Goal: Find specific page/section: Find specific page/section

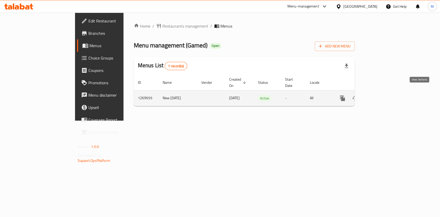
click at [383, 95] on icon "enhanced table" at bounding box center [380, 98] width 6 height 6
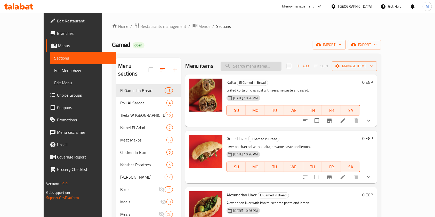
click at [264, 66] on input "search" at bounding box center [250, 66] width 61 height 9
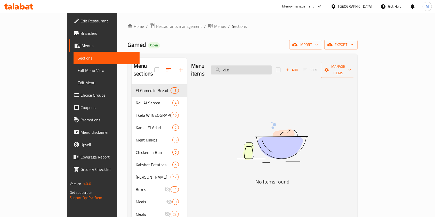
type input "م"
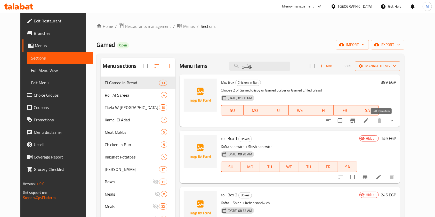
type input "بوكس"
click at [369, 120] on icon at bounding box center [366, 121] width 6 height 6
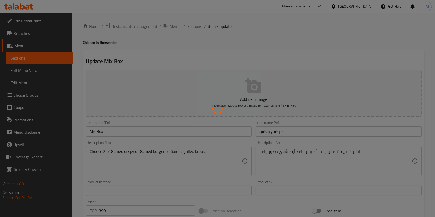
click at [192, 30] on div at bounding box center [217, 108] width 435 height 217
type input "إختيرك الأول من الميكس بوكس:"
type input "1"
type input "إختيارك الثاني من بوكس ميكس:"
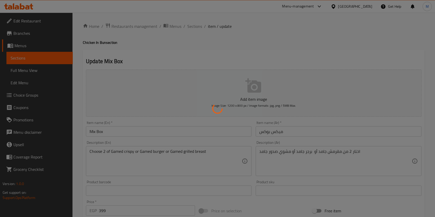
type input "1"
type input "إختيارك من الصوص الأول"
type input "1"
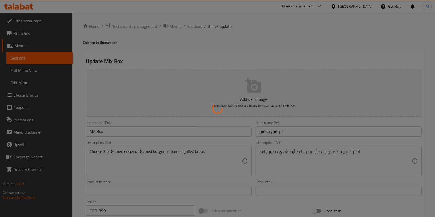
type input "إختيارك من الصوص الثاني:"
type input "1"
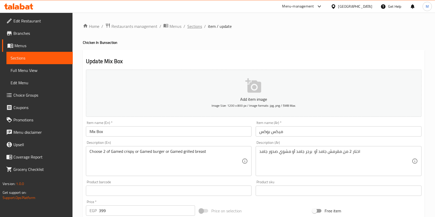
click at [192, 26] on span "Sections" at bounding box center [194, 26] width 15 height 6
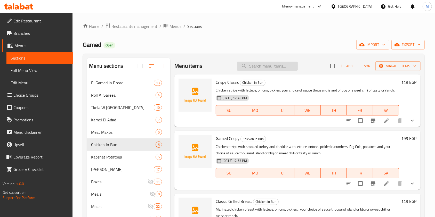
click at [252, 68] on input "search" at bounding box center [267, 66] width 61 height 9
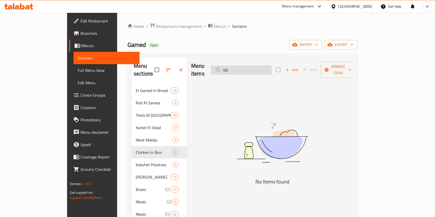
type input "ة"
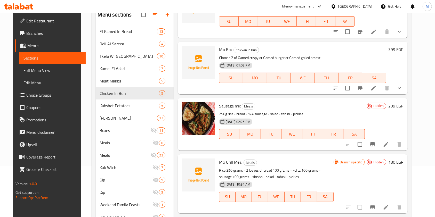
scroll to position [38, 0]
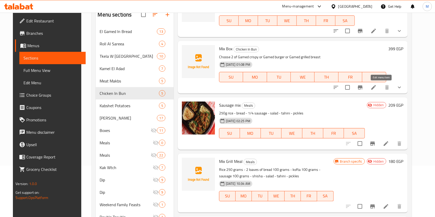
type input "mix"
click at [377, 90] on icon at bounding box center [373, 87] width 6 height 6
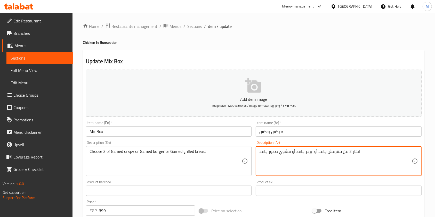
paste textarea "With fries + cola"
paste textarea "مع بطاطس + وكولا"
drag, startPoint x: 382, startPoint y: 155, endPoint x: 400, endPoint y: 155, distance: 18.3
click at [400, 155] on textarea "مع بطاطس + وكولا اختار 2 من مقرمش جامد أو برجر جامد أو مشوي صدور جامد" at bounding box center [335, 161] width 152 height 24
click at [370, 153] on textarea "مع بطاطس + وكولا اختار 2 من مقرمش جامد أو برجر جامد أو مشوي صدور جامد" at bounding box center [335, 161] width 152 height 24
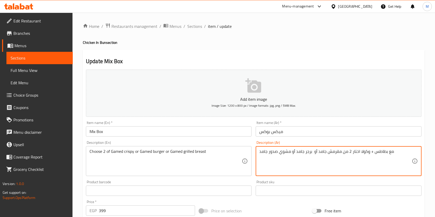
drag, startPoint x: 358, startPoint y: 151, endPoint x: 403, endPoint y: 153, distance: 44.7
click at [403, 153] on textarea "مع بطاطس + وكولا اختار 2 من مقرمش جامد أو برجر جامد أو مشوي صدور جامد" at bounding box center [335, 161] width 152 height 24
click at [363, 154] on textarea "اختار 2 من مقرمش جامد أو برجر جامد أو مشوي صدور جامد" at bounding box center [335, 161] width 152 height 24
click at [361, 151] on textarea "اختار 2 من مقرمش جامد أو برجر جامد أو مشوي صدور جامد" at bounding box center [335, 161] width 152 height 24
paste textarea "مع بطاطس + وكولا"
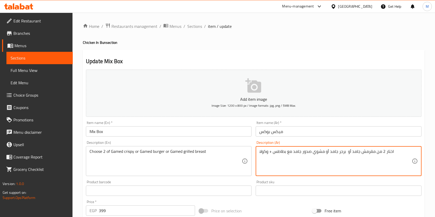
type textarea "اختار 2 من مقرمش جامد أو برجر جامد أو مشوي صدور جامد مع بطاطس + وكولا"
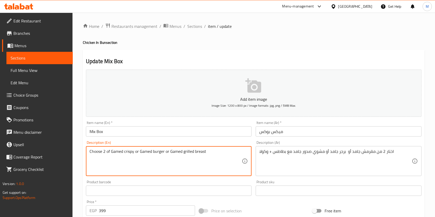
click at [216, 156] on textarea "Choose 2 of Gamed crispy or Gamed burger or Gamed grilled breast" at bounding box center [165, 161] width 152 height 24
paste textarea "With fries + cola"
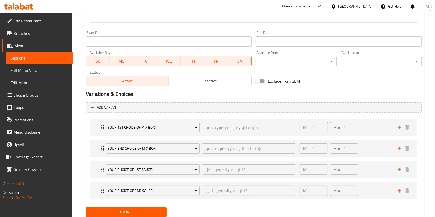
scroll to position [219, 0]
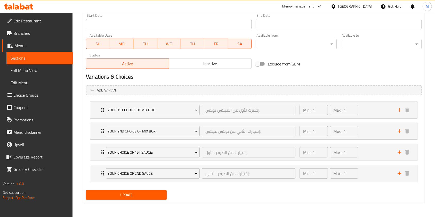
type textarea "Choose 2 of Gamed crispy or Gamed burger or Gamed grilled breast With fries + c…"
click at [154, 192] on button "Update" at bounding box center [126, 195] width 81 height 10
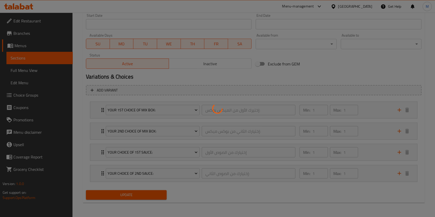
click at [154, 192] on div at bounding box center [217, 108] width 435 height 217
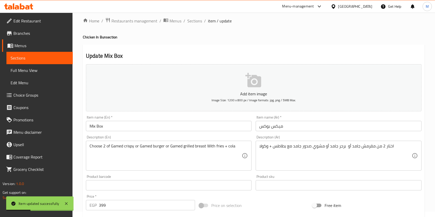
scroll to position [0, 0]
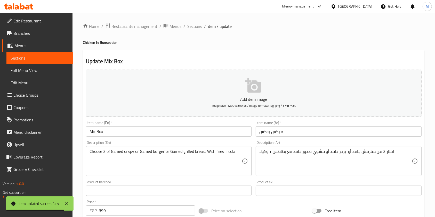
click at [194, 26] on span "Sections" at bounding box center [194, 26] width 15 height 6
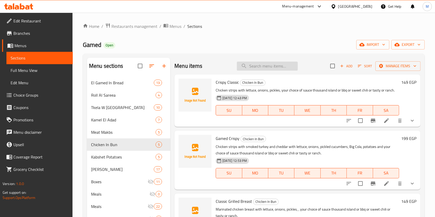
click at [250, 69] on input "search" at bounding box center [267, 66] width 61 height 9
type input "g"
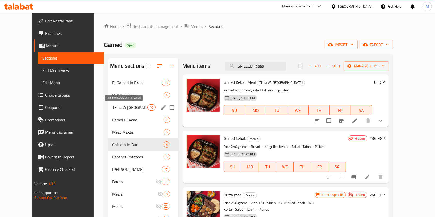
type input "GRILLED kebab"
click at [112, 110] on span "Tkela W Rasia" at bounding box center [129, 107] width 35 height 6
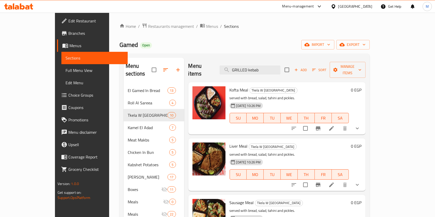
click at [360, 125] on icon "show more" at bounding box center [357, 128] width 6 height 6
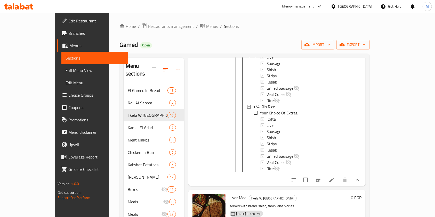
scroll to position [127, 0]
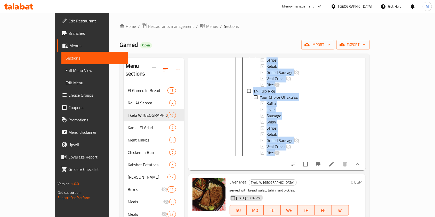
drag, startPoint x: 411, startPoint y: 154, endPoint x: 411, endPoint y: 158, distance: 4.1
click at [363, 158] on div "Kofta Meal Tkela W Rasia served with bread, salad, tahini and pickles. 23-12-20…" at bounding box center [295, 62] width 136 height 211
click at [363, 158] on button "show more" at bounding box center [357, 164] width 12 height 12
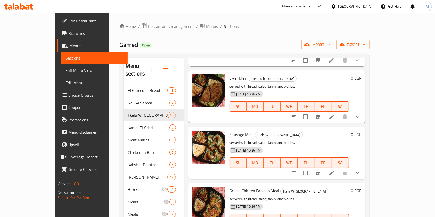
scroll to position [0, 0]
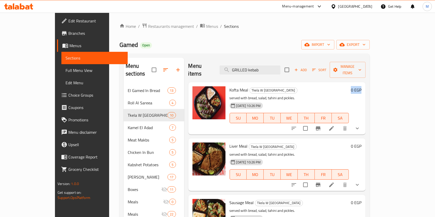
click at [380, 98] on div "Home / Restaurants management / Menus / Sections Gamed Open import export Menu …" at bounding box center [244, 156] width 271 height 286
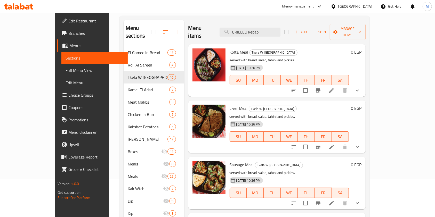
scroll to position [34, 0]
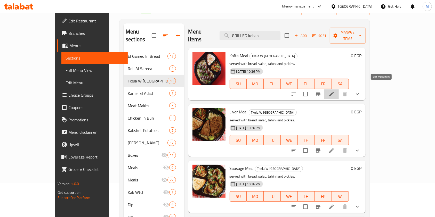
click at [334, 91] on icon at bounding box center [331, 94] width 6 height 6
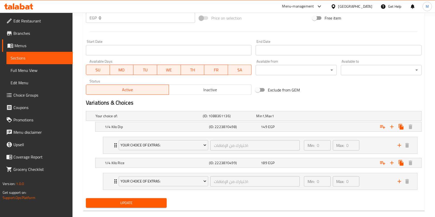
scroll to position [208, 0]
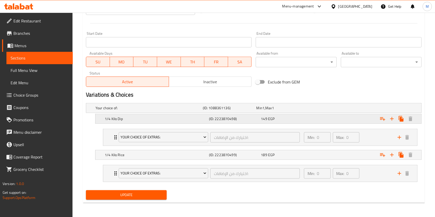
click at [291, 111] on div "149 EGP" at bounding box center [282, 107] width 52 height 5
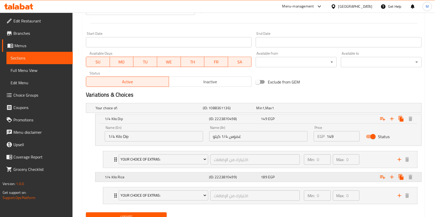
click at [181, 114] on div "1/4 Kilo Rice (ID: 2223870499) 189 EGP" at bounding box center [255, 107] width 322 height 11
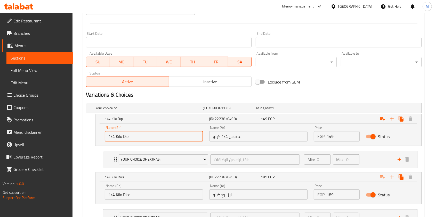
drag, startPoint x: 113, startPoint y: 139, endPoint x: 105, endPoint y: 138, distance: 7.8
click at [105, 138] on input "1/4 Kilo Dip" at bounding box center [154, 136] width 98 height 10
drag, startPoint x: 119, startPoint y: 137, endPoint x: 143, endPoint y: 140, distance: 23.7
click at [143, 140] on input "250 g Kilo Dip" at bounding box center [154, 136] width 98 height 10
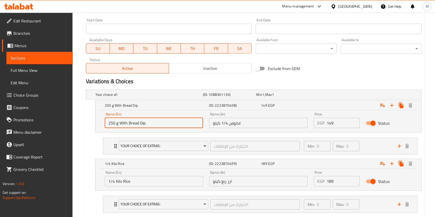
scroll to position [223, 0]
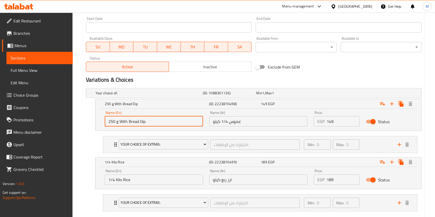
type input "250 g With Bread Dip"
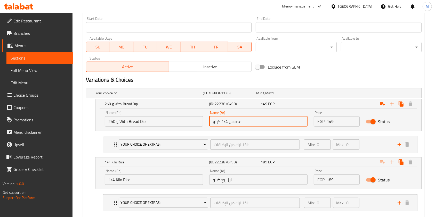
drag, startPoint x: 240, startPoint y: 124, endPoint x: 208, endPoint y: 123, distance: 32.5
click at [208, 123] on div "Name (Ar) غموس 1/4 كيلو Name (Ar)" at bounding box center [258, 119] width 104 height 22
drag, startPoint x: 225, startPoint y: 123, endPoint x: 221, endPoint y: 125, distance: 4.3
click at [221, 125] on input "250 جرام مع عيش غموص" at bounding box center [258, 121] width 98 height 10
type input "250 جرام مع عيش غموس"
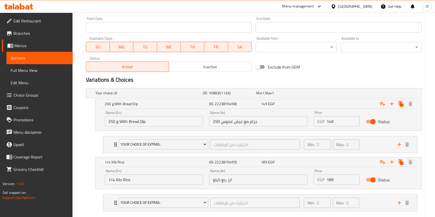
click at [309, 76] on div "Variations & Choices" at bounding box center [254, 80] width 340 height 12
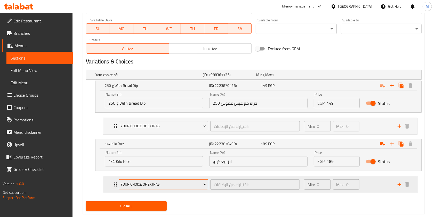
scroll to position [252, 0]
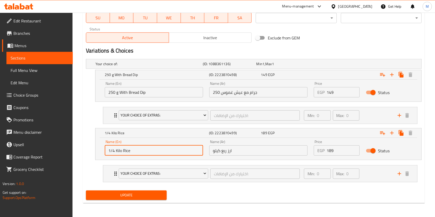
click at [109, 150] on input "1/4 Kilo Rice" at bounding box center [154, 150] width 98 height 10
drag, startPoint x: 147, startPoint y: 152, endPoint x: 107, endPoint y: 149, distance: 40.3
click at [107, 149] on input "1/4 Kilo Rice" at bounding box center [154, 150] width 98 height 10
type input "250 g Bread and Rice"
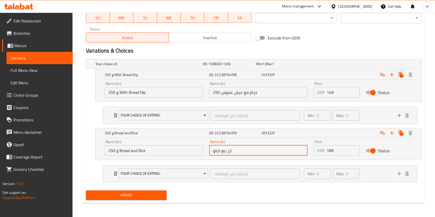
drag, startPoint x: 238, startPoint y: 153, endPoint x: 208, endPoint y: 148, distance: 30.3
click at [208, 148] on div "Name (Ar) ارز ربع كيلو Name (Ar)" at bounding box center [258, 148] width 104 height 22
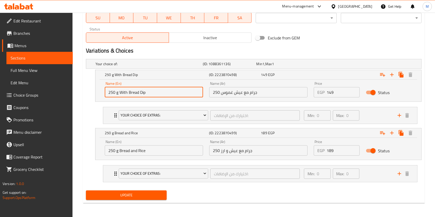
click at [111, 93] on input "250 g With Bread Dip" at bounding box center [154, 92] width 98 height 10
click at [237, 93] on input "250 جرام مع عيش غموس" at bounding box center [258, 92] width 98 height 10
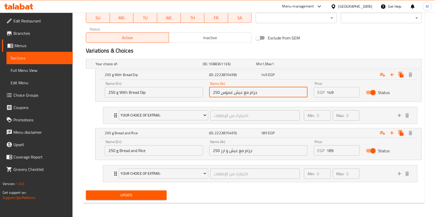
click at [237, 93] on input "250 جرام مع عيش غموس" at bounding box center [258, 92] width 98 height 10
click at [236, 94] on input "250 جرام مع عيش غموس" at bounding box center [258, 92] width 98 height 10
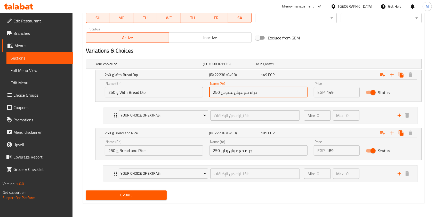
click at [235, 94] on input "250 جرام مع عيش غموس" at bounding box center [258, 92] width 98 height 10
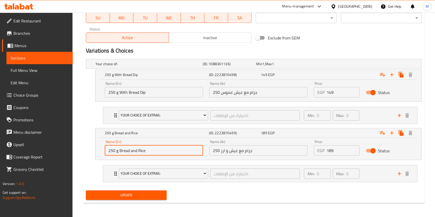
click at [130, 151] on input "250 g Bread and Rice" at bounding box center [154, 150] width 98 height 10
click at [221, 149] on input "250 جرام مع عيش و ارز" at bounding box center [258, 150] width 98 height 10
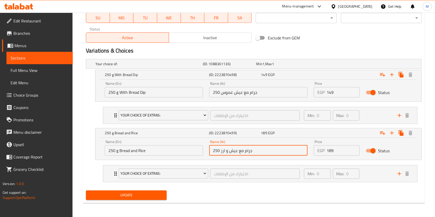
click at [221, 149] on input "250 جرام مع عيش و ارز" at bounding box center [258, 150] width 98 height 10
paste input "g Bread and Rice"
type input "250 جرام مع عيش و ارز"
click at [224, 150] on input "250 جرام مع عيش و ارز" at bounding box center [258, 150] width 98 height 10
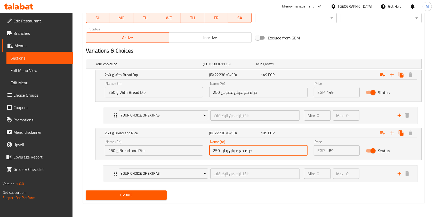
click at [224, 150] on input "250 جرام مع عيش و ارز" at bounding box center [258, 150] width 98 height 10
click at [288, 187] on div "Your choice of: (ID: 1088361136) Min 1 , Max 1 Name (En) Your choice of: Name (…" at bounding box center [254, 123] width 340 height 132
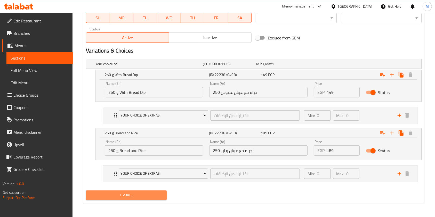
click at [164, 197] on button "Update" at bounding box center [126, 196] width 81 height 10
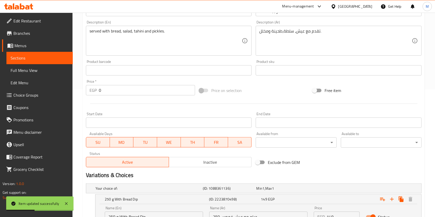
scroll to position [0, 0]
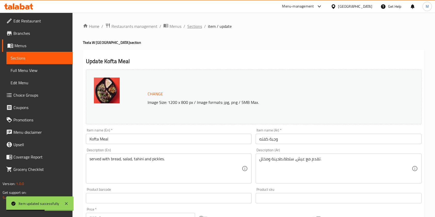
click at [196, 26] on span "Sections" at bounding box center [194, 26] width 15 height 6
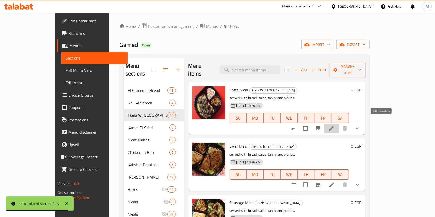
click at [334, 126] on icon at bounding box center [331, 128] width 5 height 5
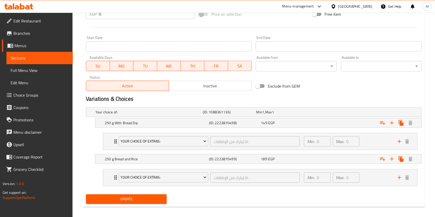
scroll to position [206, 0]
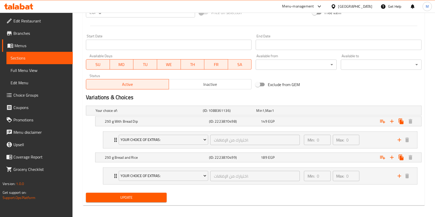
click at [354, 127] on div "Your choice of: (ID: 1088361136) Min 1 , Max 1 Name (En) Your choice of: Name (…" at bounding box center [254, 147] width 340 height 87
click at [298, 114] on div "149 EGP" at bounding box center [282, 110] width 54 height 7
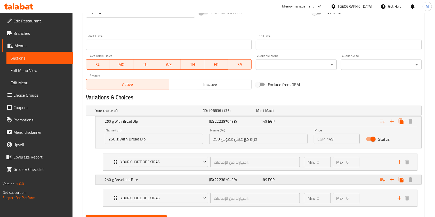
click at [296, 113] on div "189 EGP" at bounding box center [282, 110] width 52 height 5
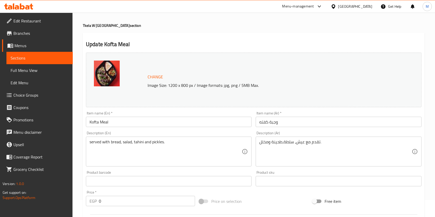
scroll to position [0, 0]
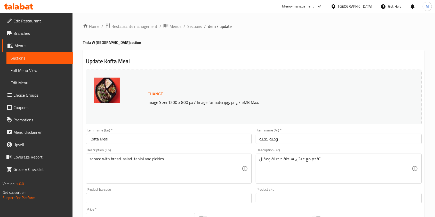
click at [195, 27] on span "Sections" at bounding box center [194, 26] width 15 height 6
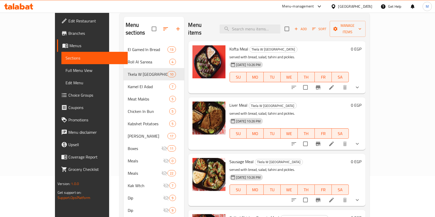
scroll to position [46, 0]
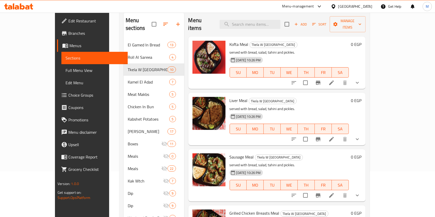
click at [363, 77] on button "show more" at bounding box center [357, 83] width 12 height 12
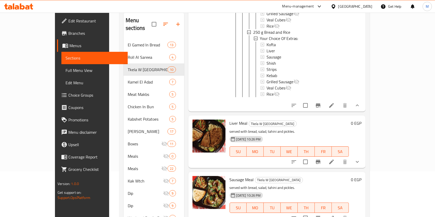
scroll to position [138, 0]
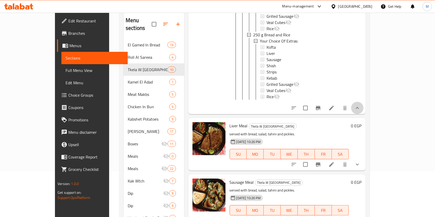
click at [363, 108] on button "show more" at bounding box center [357, 108] width 12 height 12
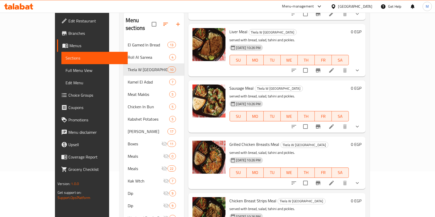
scroll to position [172, 0]
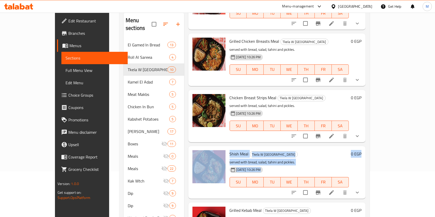
drag, startPoint x: 421, startPoint y: 139, endPoint x: 421, endPoint y: 126, distance: 13.4
click at [370, 112] on div "Menu sections El Gamed In Bread 13 Roll Al Sareea 4 Tkela W Rasia 10 Kamel El A…" at bounding box center [244, 125] width 250 height 235
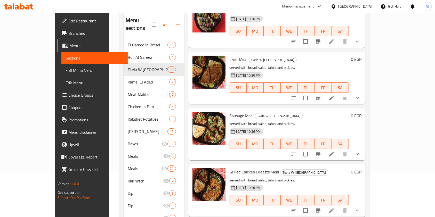
scroll to position [0, 0]
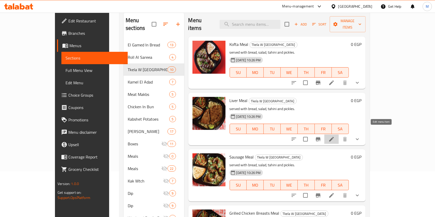
click at [334, 137] on icon at bounding box center [331, 139] width 5 height 5
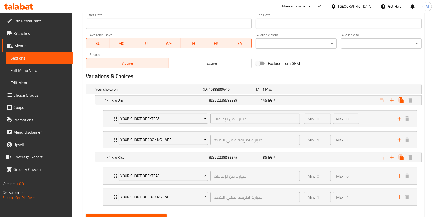
scroll to position [250, 0]
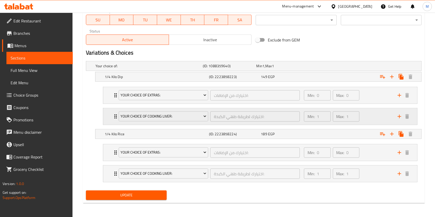
click at [367, 118] on div "Min: 1 ​ Max: 1 ​" at bounding box center [348, 116] width 94 height 17
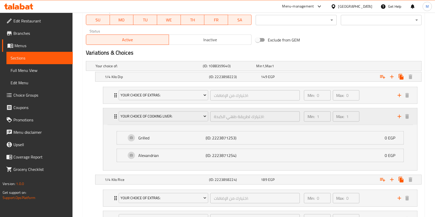
click at [367, 118] on div "Min: 1 ​ Max: 1 ​" at bounding box center [348, 116] width 94 height 17
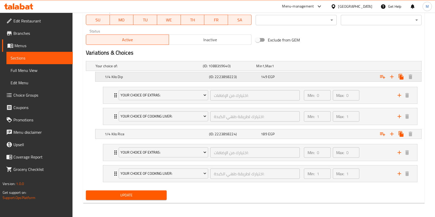
drag, startPoint x: 334, startPoint y: 74, endPoint x: 329, endPoint y: 77, distance: 6.2
click at [334, 67] on div "Expand" at bounding box center [362, 66] width 107 height 2
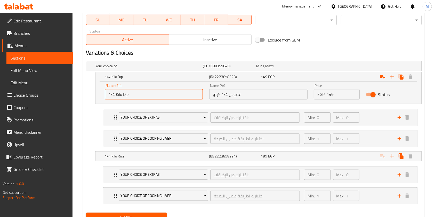
click at [149, 94] on input "1/4 Kilo Dip" at bounding box center [154, 94] width 98 height 10
paste input "250 g With Bread"
type input "250 g With Bread Dip"
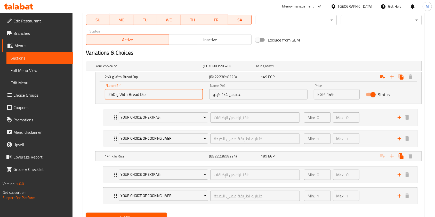
click at [244, 99] on input "غموس 1/4 كيلو" at bounding box center [258, 94] width 98 height 10
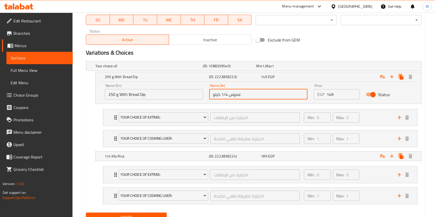
click at [244, 99] on input "غموس 1/4 كيلو" at bounding box center [258, 94] width 98 height 10
paste input "250 جرام مع عيش غموس"
type input "250 جرام مع عيش غموس"
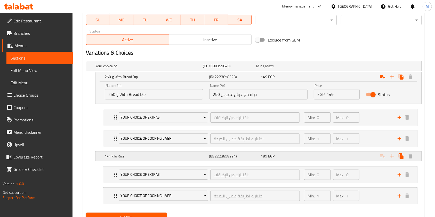
drag, startPoint x: 351, startPoint y: 156, endPoint x: 306, endPoint y: 158, distance: 44.7
click at [351, 67] on div "Expand" at bounding box center [362, 66] width 107 height 2
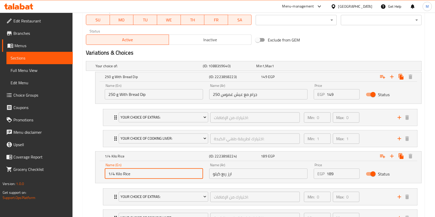
click at [164, 174] on input "1/4 Kilo Rice" at bounding box center [154, 174] width 98 height 10
paste input "250 g Bread and Rice"
type input "250 g Bread and Rice"
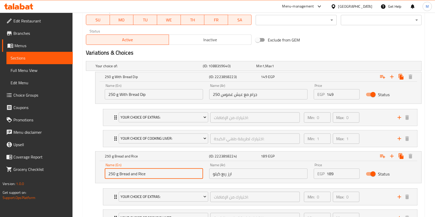
click at [242, 175] on input "ارز ربع كيلو" at bounding box center [258, 174] width 98 height 10
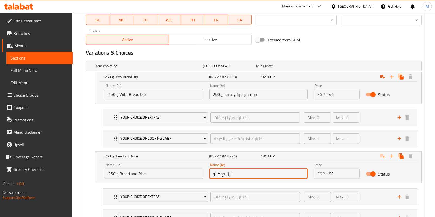
click at [242, 175] on input "ارز ربع كيلو" at bounding box center [258, 174] width 98 height 10
paste input "250 g Bread and Rice"
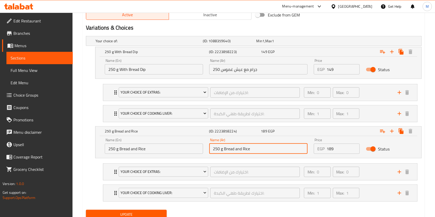
scroll to position [295, 0]
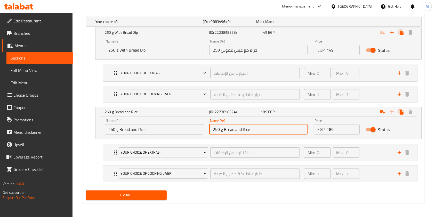
type input "250 g Bread and Rice"
drag, startPoint x: 175, startPoint y: 194, endPoint x: 177, endPoint y: 191, distance: 3.5
click at [175, 192] on div "Update" at bounding box center [254, 196] width 340 height 14
click at [183, 190] on div "Update" at bounding box center [254, 196] width 340 height 14
click at [147, 199] on button "Update" at bounding box center [126, 196] width 81 height 10
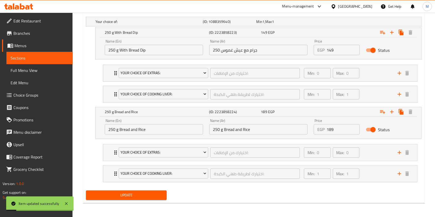
scroll to position [0, 0]
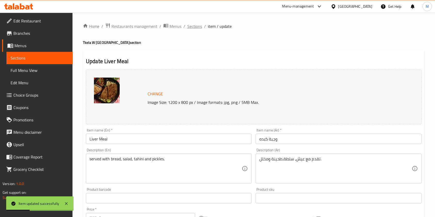
click at [198, 24] on span "Sections" at bounding box center [194, 26] width 15 height 6
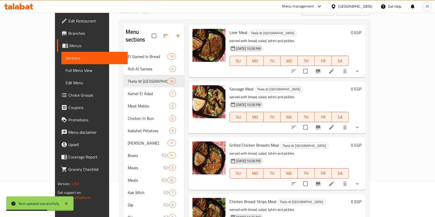
scroll to position [84, 0]
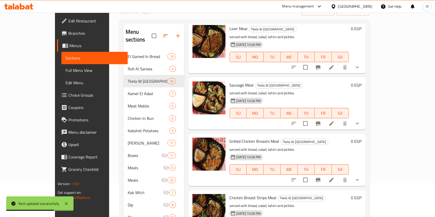
click at [334, 120] on icon at bounding box center [331, 123] width 6 height 6
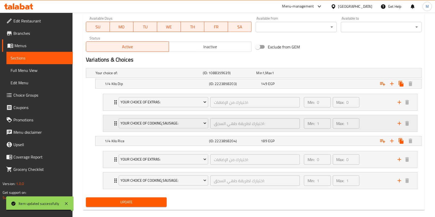
scroll to position [244, 0]
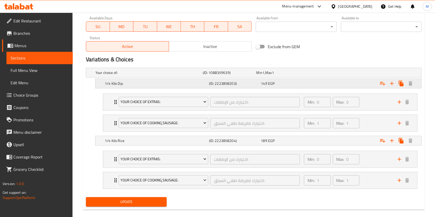
click at [281, 75] on div "149 EGP" at bounding box center [282, 72] width 52 height 5
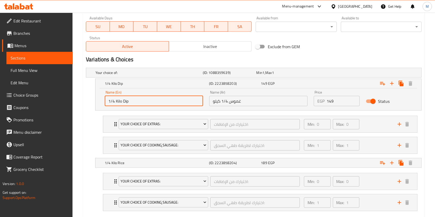
click at [154, 100] on input "1/4 Kilo Dip" at bounding box center [154, 101] width 98 height 10
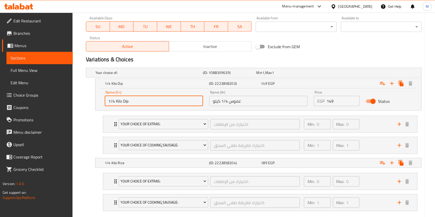
paste input "250 جرام مع عيش غموس"
click at [161, 101] on input "250 جرام مع عيش غموس" at bounding box center [154, 101] width 98 height 10
paste input "g With Bread Dip"
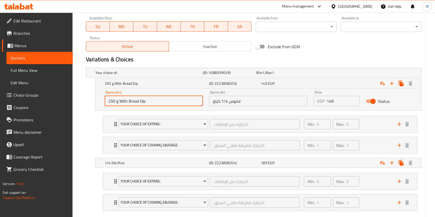
type input "250 g With Bread Dip"
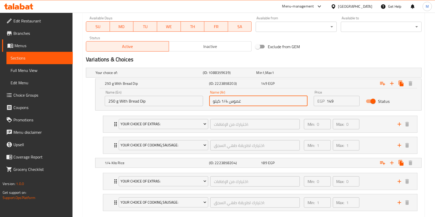
click at [241, 102] on input "غموس 1/4 كيلو" at bounding box center [258, 101] width 98 height 10
paste input "250 جرام مع عيش غموس"
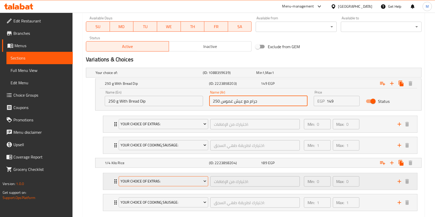
type input "250 جرام مع عيش غموس"
click at [162, 182] on span "Your Choice Of Extras:" at bounding box center [163, 181] width 86 height 6
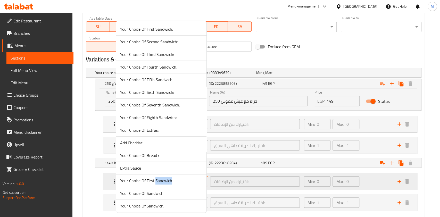
click at [162, 182] on span "Your Choice Of First Sandwich" at bounding box center [161, 181] width 82 height 6
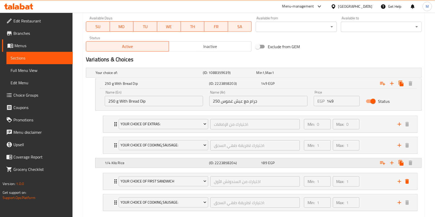
click at [258, 78] on div "1/4 Kilo Rice (ID: 2223858204) 189 EGP" at bounding box center [255, 72] width 322 height 11
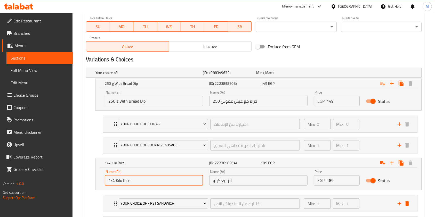
click at [153, 181] on input "1/4 Kilo Rice" at bounding box center [154, 180] width 98 height 10
paste input "250 g Bread and Rice"
type input "250 g Bread and Rice"
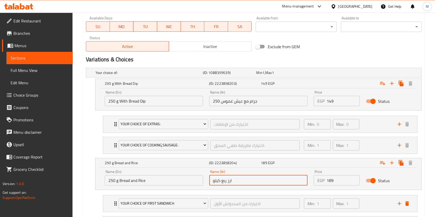
click at [239, 181] on input "ارز ربع كيلو" at bounding box center [258, 180] width 98 height 10
paste input "250 جرام مع عيش و ارز"
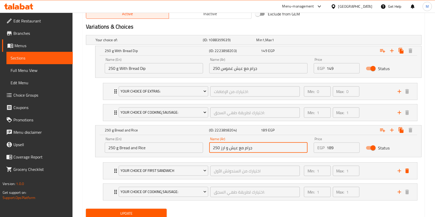
scroll to position [295, 0]
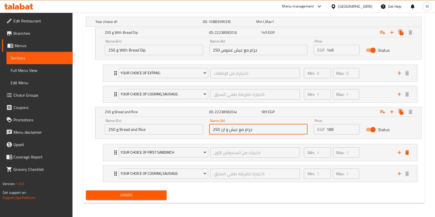
type input "250 جرام مع عيش و ارز"
click at [148, 195] on span "Update" at bounding box center [126, 195] width 72 height 6
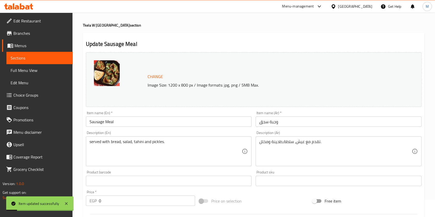
scroll to position [0, 0]
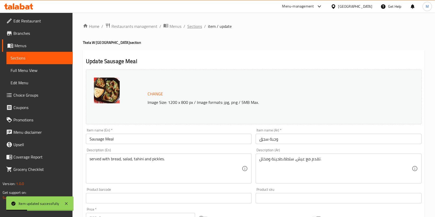
click at [198, 27] on span "Sections" at bounding box center [194, 26] width 15 height 6
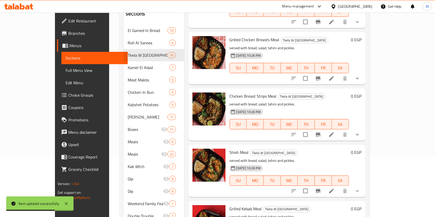
scroll to position [166, 0]
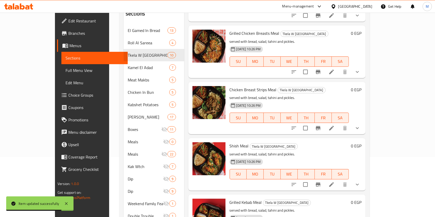
click at [339, 68] on li at bounding box center [331, 71] width 14 height 9
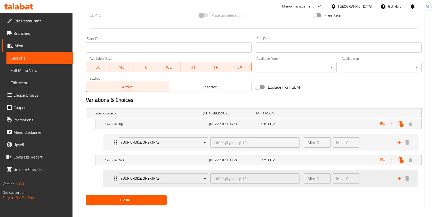
scroll to position [204, 0]
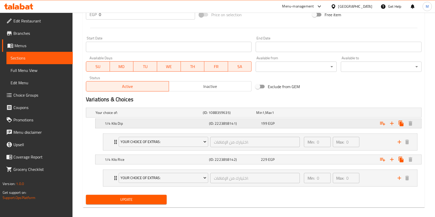
click at [155, 118] on div "1/4 Kilo Dip (ID: 2223858141) 199 EGP" at bounding box center [255, 112] width 322 height 11
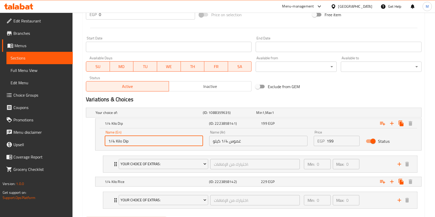
click at [146, 141] on input "1/4 Kilo Dip" at bounding box center [154, 141] width 98 height 10
paste input "250 g With Bread"
type input "250 g With Bread Dip"
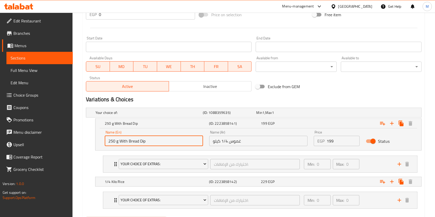
click at [246, 144] on input "غموس 1/4 كيلو" at bounding box center [258, 141] width 98 height 10
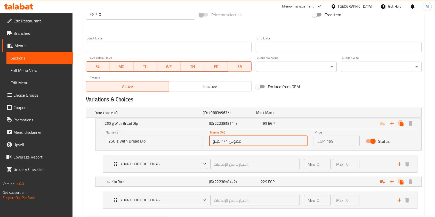
click at [246, 144] on input "غموس 1/4 كيلو" at bounding box center [258, 141] width 98 height 10
paste input "250 g With Bread Dip"
click at [257, 144] on input "250 g With Bread Dip" at bounding box center [258, 141] width 98 height 10
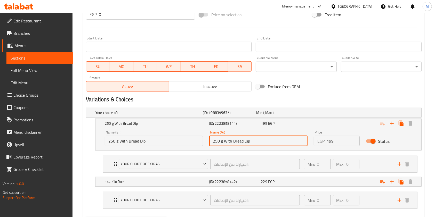
click at [257, 144] on input "250 g With Bread Dip" at bounding box center [258, 141] width 98 height 10
paste input "جرام مع عيش غموس"
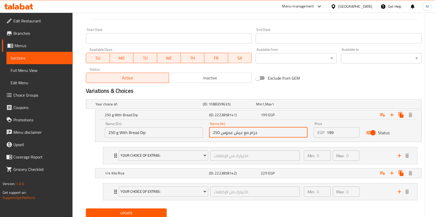
scroll to position [196, 0]
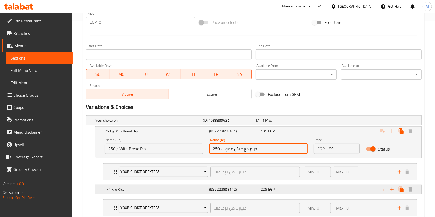
type input "250 جرام مع عيش غموس"
click at [338, 121] on div "Expand" at bounding box center [362, 120] width 107 height 2
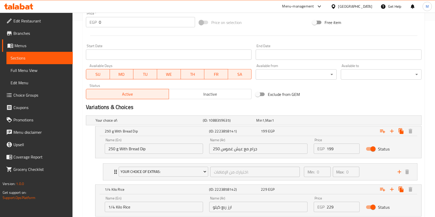
click at [431, 144] on div "Home / Restaurants management / Menus / Sections / item / update Tkela W Rasia …" at bounding box center [253, 45] width 362 height 457
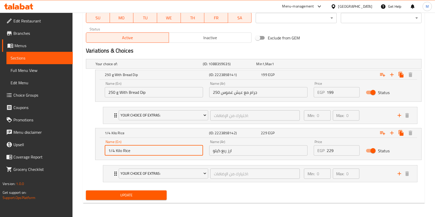
click at [144, 153] on input "1/4 Kilo Rice" at bounding box center [154, 150] width 98 height 10
paste input "250 g Bread and Rice"
type input "250 g Bread and Rice"
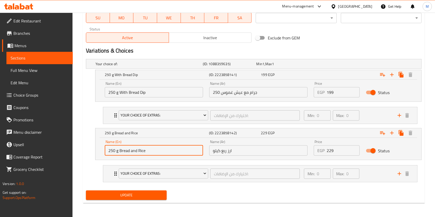
click at [234, 152] on input "ارز ربع كيلو" at bounding box center [258, 150] width 98 height 10
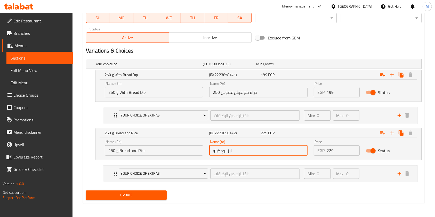
click at [234, 152] on input "ارز ربع كيلو" at bounding box center [258, 150] width 98 height 10
paste input "250 جرام مع عيش و ارز"
type input "250 جرام مع عيش و ارز"
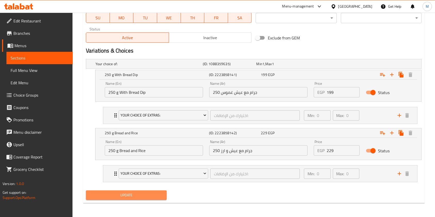
click at [137, 191] on button "Update" at bounding box center [126, 196] width 81 height 10
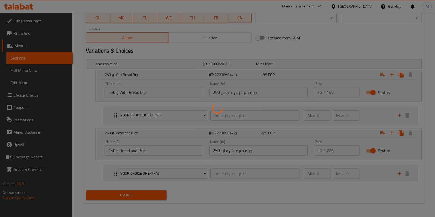
scroll to position [0, 0]
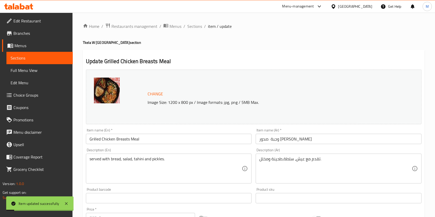
click at [195, 28] on span "Sections" at bounding box center [194, 26] width 15 height 6
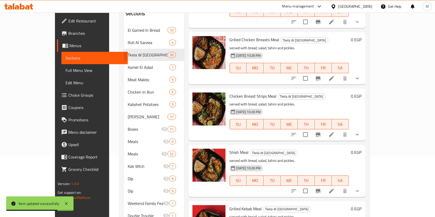
scroll to position [161, 0]
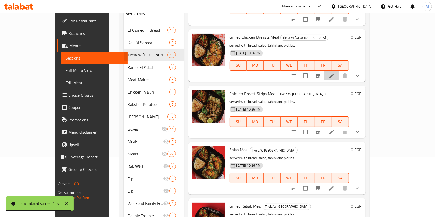
click at [339, 71] on li at bounding box center [331, 75] width 14 height 9
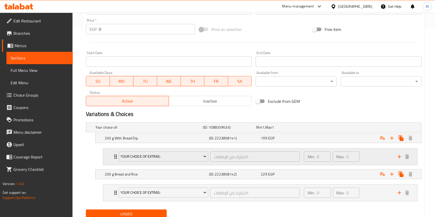
scroll to position [193, 0]
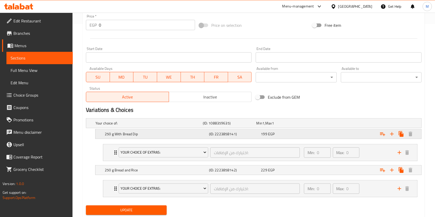
click at [286, 126] on div "199 EGP" at bounding box center [282, 123] width 52 height 5
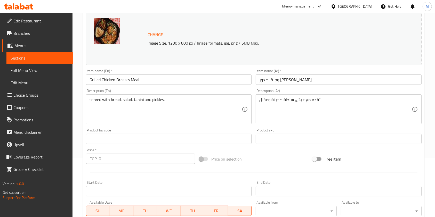
scroll to position [0, 0]
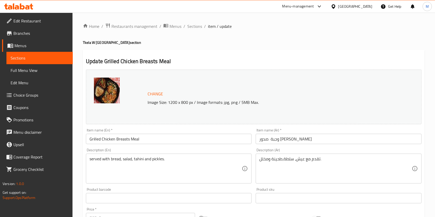
drag, startPoint x: 196, startPoint y: 26, endPoint x: 228, endPoint y: 36, distance: 33.9
click at [197, 26] on span "Sections" at bounding box center [194, 26] width 15 height 6
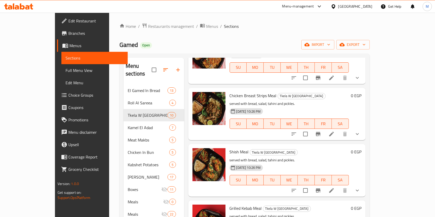
scroll to position [242, 0]
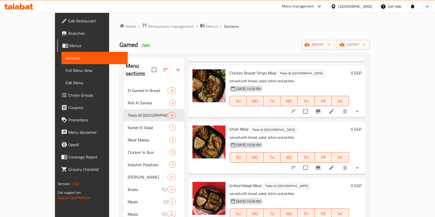
click at [339, 107] on li at bounding box center [331, 111] width 14 height 9
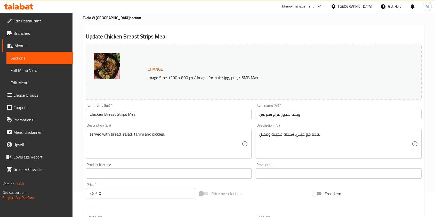
scroll to position [208, 0]
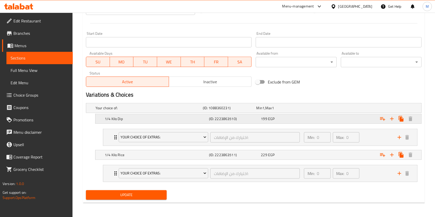
click at [292, 112] on div "199 EGP" at bounding box center [282, 107] width 54 height 7
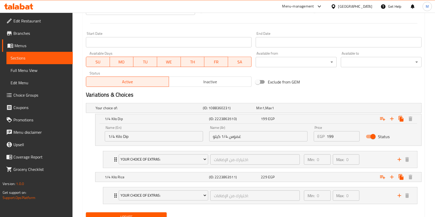
click at [164, 135] on input "1/4 Kilo Dip" at bounding box center [154, 136] width 98 height 10
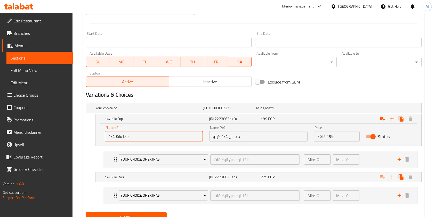
click at [164, 135] on input "1/4 Kilo Dip" at bounding box center [154, 136] width 98 height 10
paste input "250 g With Bread"
type input "250 g With Bread Dip"
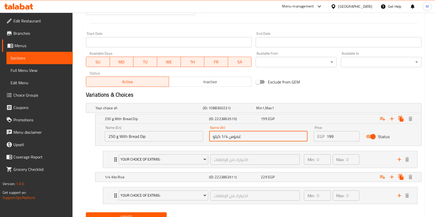
click at [252, 137] on input "غموس 1/4 كيلو" at bounding box center [258, 136] width 98 height 10
paste input "250 جرام مع عيش غموس"
type input "250 جرام مع عيش غموس"
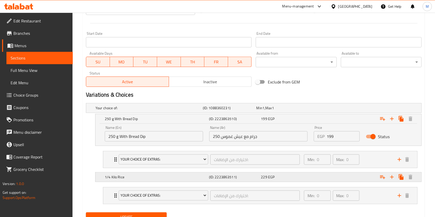
click at [248, 112] on div "(ID: 2223863511)" at bounding box center [229, 107] width 54 height 7
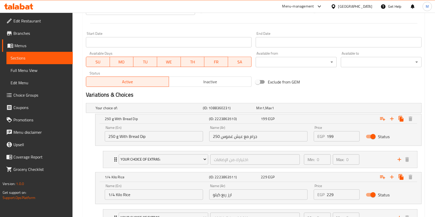
click at [241, 193] on input "ارز ربع كيلو" at bounding box center [258, 195] width 98 height 10
paste input "250 جرام مع عيش و ارز"
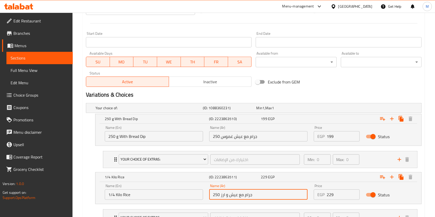
type input "250 جرام مع عيش و ارز"
click at [178, 190] on input "1/4 Kilo Rice" at bounding box center [154, 195] width 98 height 10
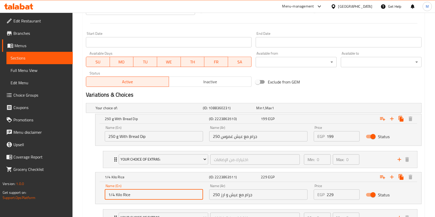
click at [178, 190] on input "1/4 Kilo Rice" at bounding box center [154, 195] width 98 height 10
paste input "250 g Bread and Rice"
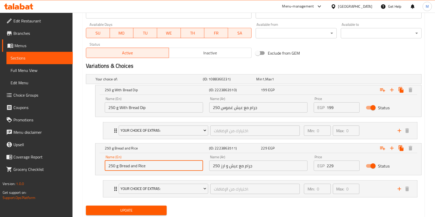
scroll to position [252, 0]
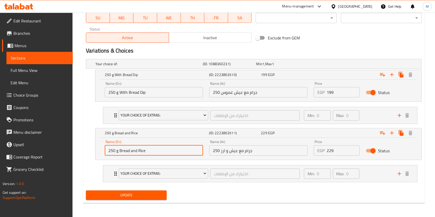
type input "250 g Bread and Rice"
click at [156, 198] on button "Update" at bounding box center [126, 196] width 81 height 10
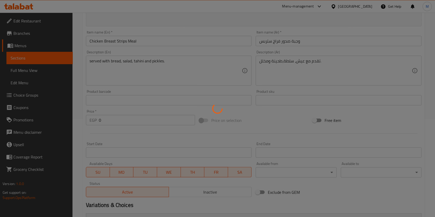
scroll to position [0, 0]
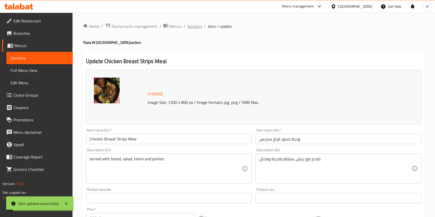
click at [198, 28] on span "Sections" at bounding box center [194, 26] width 15 height 6
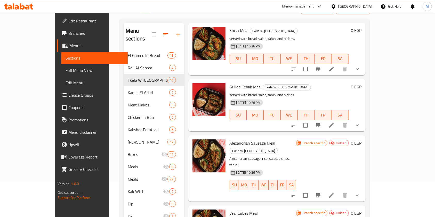
scroll to position [296, 0]
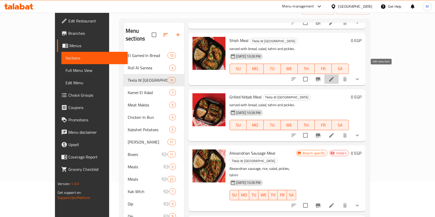
click at [334, 76] on icon at bounding box center [331, 79] width 6 height 6
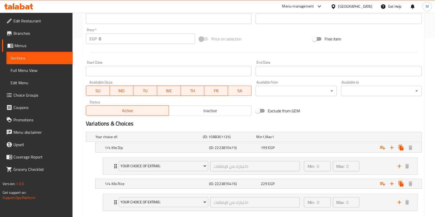
scroll to position [208, 0]
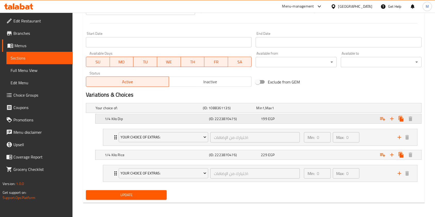
click at [264, 111] on span "EGP" at bounding box center [263, 108] width 2 height 7
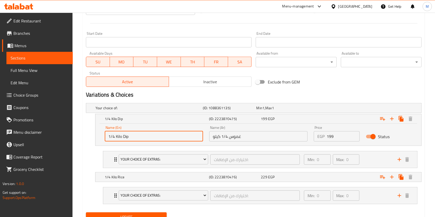
click at [154, 135] on input "1/4 Kilo Dip" at bounding box center [154, 136] width 98 height 10
paste input "250 g With Bread"
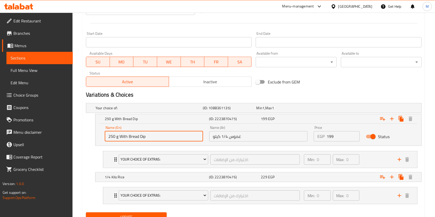
type input "250 g With Bread Dip"
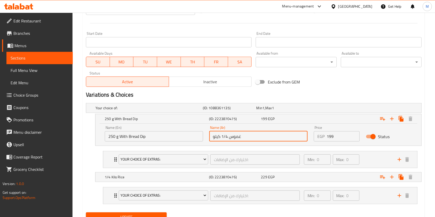
click at [244, 136] on input "غموس 1/4 كيلو" at bounding box center [258, 136] width 98 height 10
paste input "250 جرام مع عيش غموس"
type input "250 جرام مع عيش غموس"
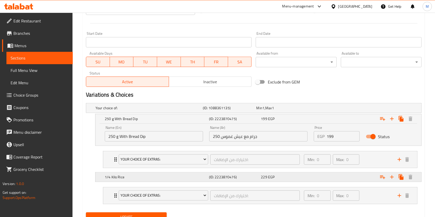
click at [165, 114] on div "1/4 Kilo Rice (ID: 2223870476) 229 EGP" at bounding box center [255, 107] width 322 height 11
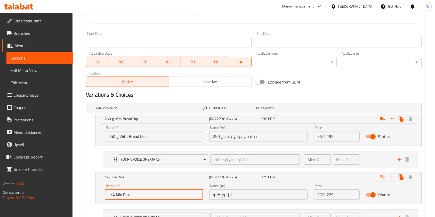
click at [150, 191] on input "1/4 Kilo Rice" at bounding box center [154, 195] width 98 height 10
paste input "250 g Bread and Rice"
type input "250 g Bread and Rice"
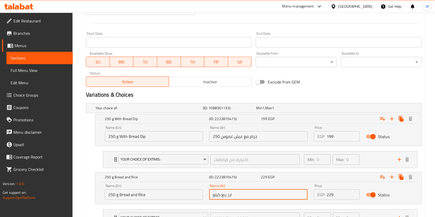
click at [233, 195] on input "ارز ربع كيلو" at bounding box center [258, 195] width 98 height 10
paste input "250 جرام مع عيش و ارز"
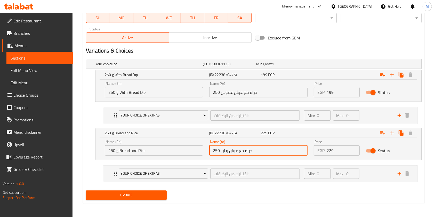
type input "250 جرام مع عيش و ارز"
click at [163, 196] on button "Update" at bounding box center [126, 196] width 81 height 10
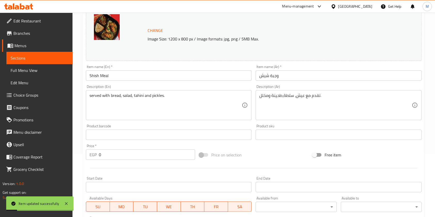
scroll to position [0, 0]
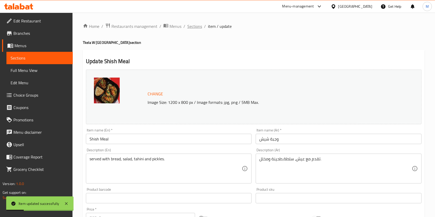
click at [196, 26] on span "Sections" at bounding box center [194, 26] width 15 height 6
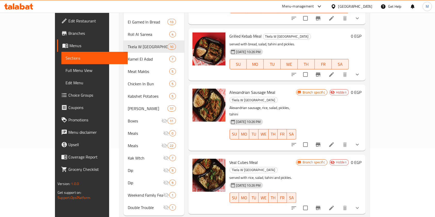
scroll to position [307, 0]
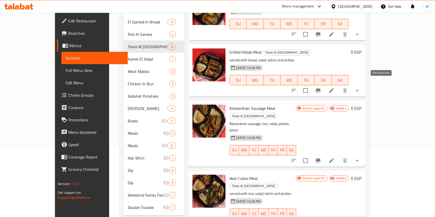
click at [334, 88] on icon at bounding box center [331, 90] width 5 height 5
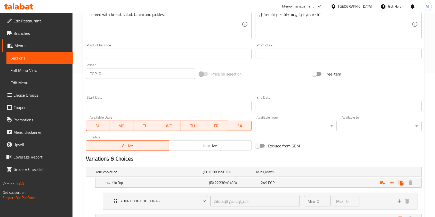
scroll to position [208, 0]
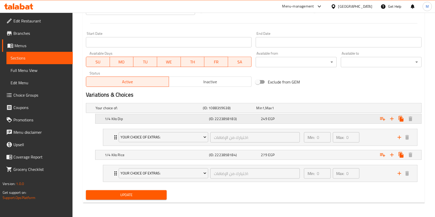
click at [277, 114] on div "1/4 Kilo Dip (ID: 2223858183) 249 EGP" at bounding box center [255, 107] width 322 height 11
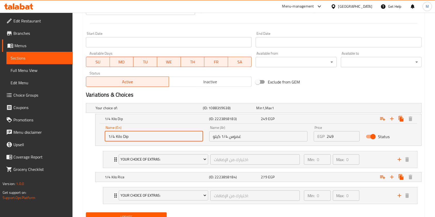
click at [153, 137] on input "1/4 Kilo Dip" at bounding box center [154, 136] width 98 height 10
paste input "250 g With Bread"
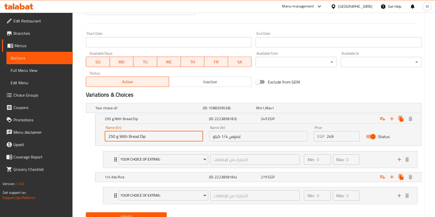
type input "250 g With Bread Dip"
click at [262, 139] on input "غموس 1/4 كيلو" at bounding box center [258, 136] width 98 height 10
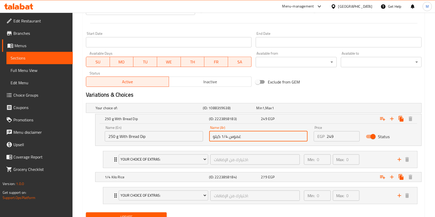
click at [262, 139] on input "غموس 1/4 كيلو" at bounding box center [258, 136] width 98 height 10
paste input "250 جرام مع عيش غموس"
type input "250 جرام مع عيش غموس"
click at [155, 111] on h5 "1/4 Kilo Rice" at bounding box center [147, 107] width 105 height 5
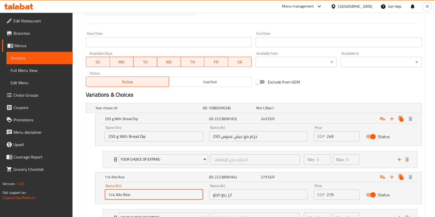
click at [148, 195] on input "1/4 Kilo Rice" at bounding box center [154, 195] width 98 height 10
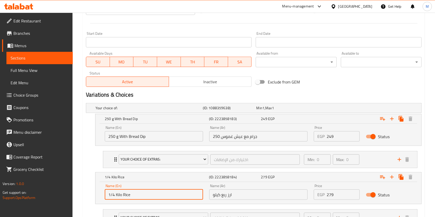
click at [148, 195] on input "1/4 Kilo Rice" at bounding box center [154, 195] width 98 height 10
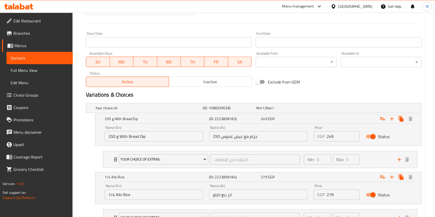
click at [100, 191] on div "Name (En) 1/4 Kilo Rice Name (En) Name (Ar) ارز ربع كيلو Name (Ar) Price EGP 27…" at bounding box center [258, 193] width 326 height 22
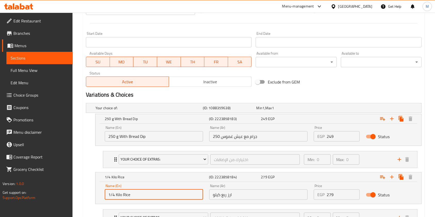
click at [132, 194] on input "1/4 Kilo Rice" at bounding box center [154, 195] width 98 height 10
paste input "250 جرام مع عيش و ارز"
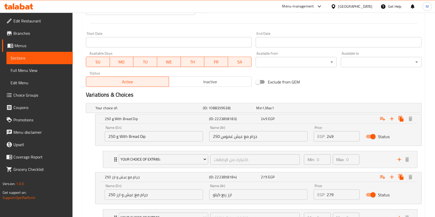
click at [239, 190] on div "Name (Ar) ارز ربع كيلو Name (Ar)" at bounding box center [258, 192] width 98 height 16
click at [239, 192] on input "ارز ربع كيلو" at bounding box center [258, 195] width 98 height 10
click at [180, 198] on input "250 جرام مع عيش و ارز" at bounding box center [154, 195] width 98 height 10
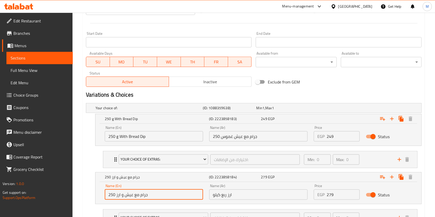
click at [180, 198] on input "250 جرام مع عيش و ارز" at bounding box center [154, 195] width 98 height 10
paste input "g Bread and Rice"
type input "250 g Bread and Rice"
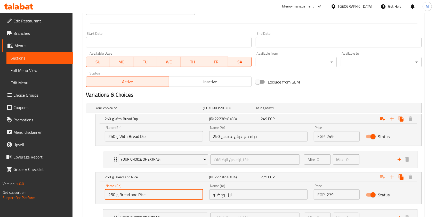
click at [254, 197] on input "ارز ربع كيلو" at bounding box center [258, 195] width 98 height 10
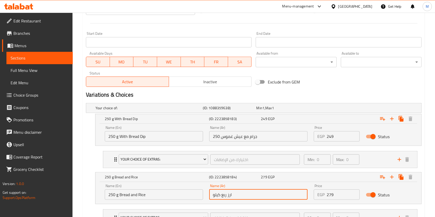
click at [254, 197] on input "ارز ربع كيلو" at bounding box center [258, 195] width 98 height 10
paste input "250 جرام مع عيش و ارز"
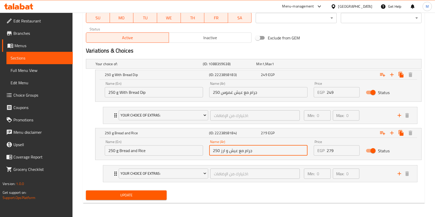
type input "250 جرام مع عيش و ارز"
click at [153, 195] on span "Update" at bounding box center [126, 195] width 72 height 6
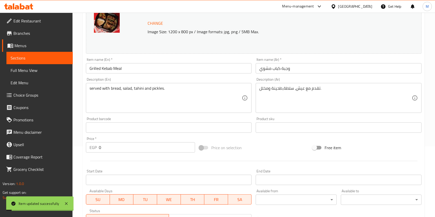
scroll to position [0, 0]
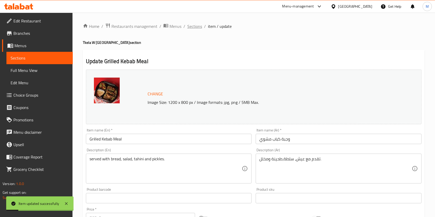
click at [195, 27] on span "Sections" at bounding box center [194, 26] width 15 height 6
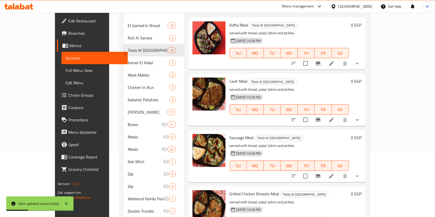
scroll to position [74, 0]
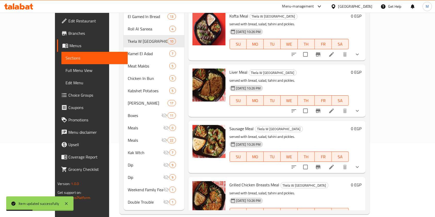
click at [365, 58] on div "Menu items Add Sort Manage items Kofta Meal Tkela W Rasia served with bread, sa…" at bounding box center [274, 97] width 181 height 227
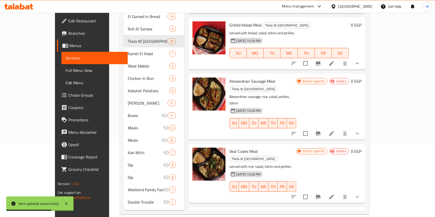
scroll to position [349, 0]
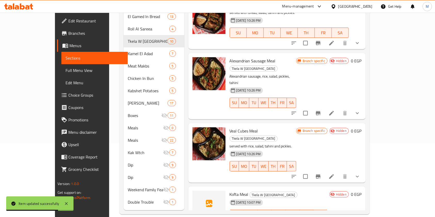
click at [339, 109] on li at bounding box center [331, 113] width 14 height 9
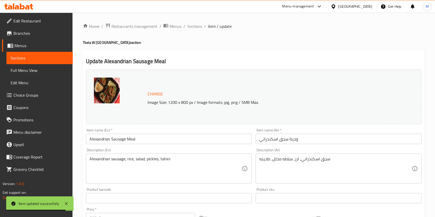
scroll to position [163, 0]
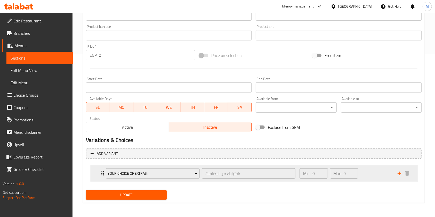
click at [368, 174] on div "Min: 0 ​ Max: 0 ​" at bounding box center [345, 173] width 98 height 17
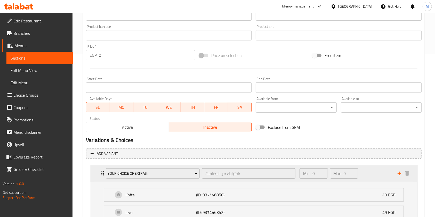
click at [366, 176] on div "Min: 0 ​ Max: 0 ​" at bounding box center [345, 173] width 98 height 17
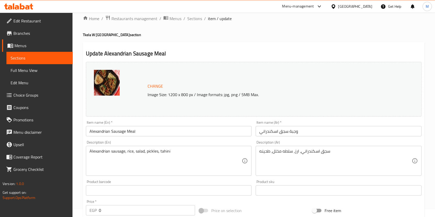
scroll to position [0, 0]
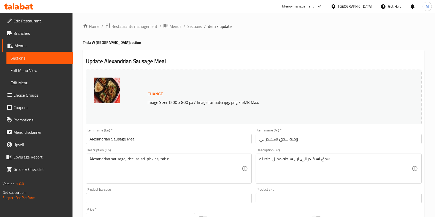
click at [196, 27] on span "Sections" at bounding box center [194, 26] width 15 height 6
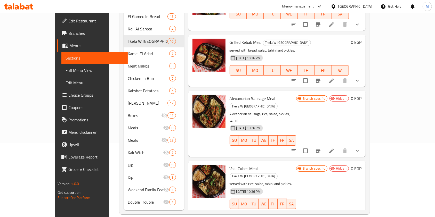
scroll to position [349, 0]
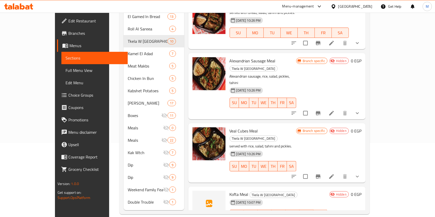
click at [339, 109] on li at bounding box center [331, 113] width 14 height 9
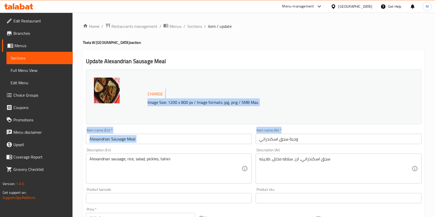
drag, startPoint x: 440, startPoint y: 91, endPoint x: 439, endPoint y: 83, distance: 7.5
click at [435, 131] on html "​ Menu-management Egypt Get Help M Edit Restaurant Branches Menus Sections Full…" at bounding box center [217, 108] width 435 height 217
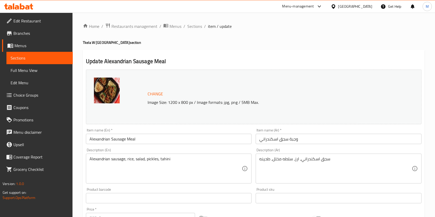
click at [195, 22] on div "Home / Restaurants management / Menus / Sections / item / update Tkela W Rasia …" at bounding box center [253, 197] width 362 height 368
click at [200, 27] on span "Sections" at bounding box center [194, 26] width 15 height 6
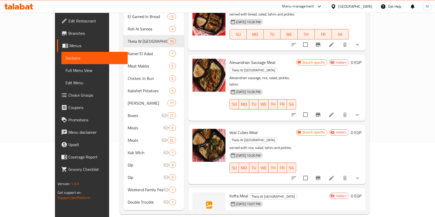
scroll to position [349, 0]
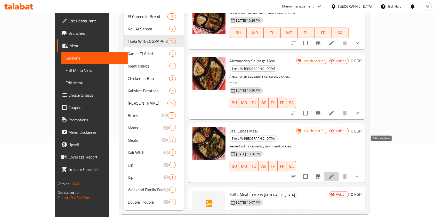
click at [334, 174] on icon at bounding box center [331, 177] width 6 height 6
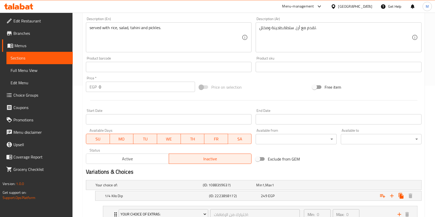
scroll to position [187, 0]
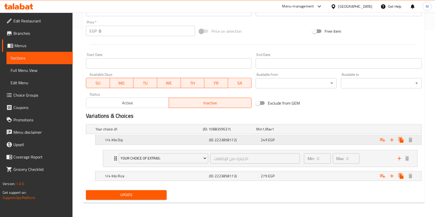
click at [279, 132] on div "249 EGP" at bounding box center [282, 129] width 52 height 5
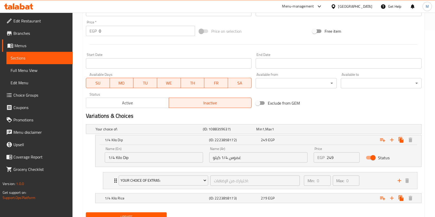
click at [141, 159] on input "1/4 Kilo Dip" at bounding box center [154, 157] width 98 height 10
paste input "250 g With Bread"
type input "250 g With Bread Dip"
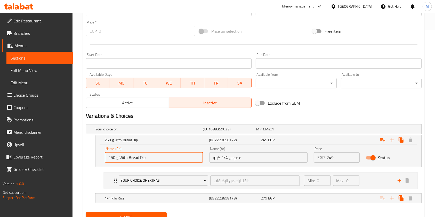
drag, startPoint x: 241, startPoint y: 152, endPoint x: 243, endPoint y: 154, distance: 3.5
click at [241, 152] on input "غموس 1/4 كيلو" at bounding box center [258, 157] width 98 height 10
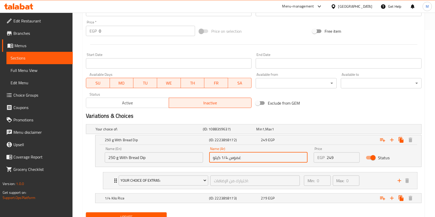
click at [245, 156] on input "غموس 1/4 كيلو" at bounding box center [258, 157] width 98 height 10
paste input "250 جرام مع عيش غموس"
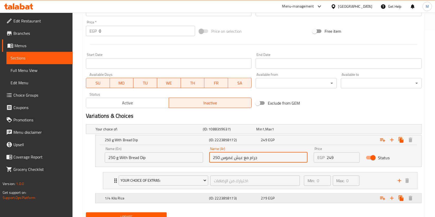
type input "250 جرام مع عيش غموس"
drag, startPoint x: 357, startPoint y: 197, endPoint x: 353, endPoint y: 195, distance: 4.4
click at [357, 130] on div "Expand" at bounding box center [362, 129] width 107 height 2
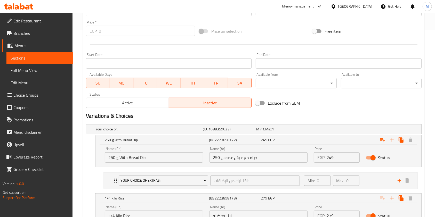
scroll to position [231, 0]
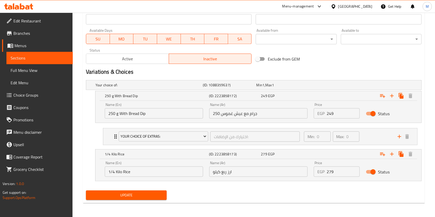
click at [241, 168] on input "ارز ربع كيلو" at bounding box center [258, 172] width 98 height 10
paste input "250 جرام مع عيش و ارز"
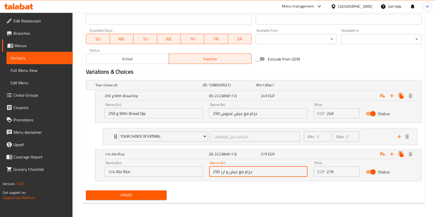
type input "250 جرام مع عيش و ارز"
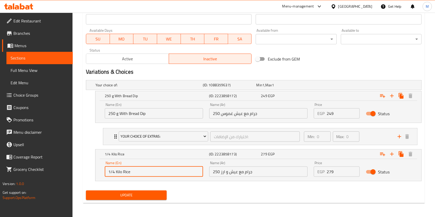
click at [143, 171] on input "1/4 Kilo Rice" at bounding box center [154, 172] width 98 height 10
paste input "250 g Bread and Rice"
type input "250 g Bread and Rice"
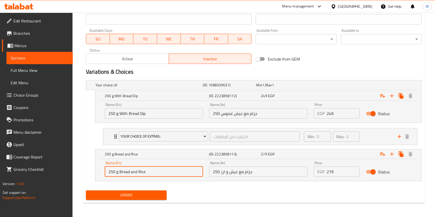
click at [151, 191] on button "Update" at bounding box center [126, 196] width 81 height 10
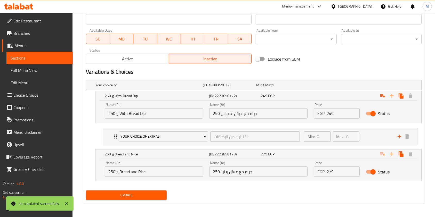
scroll to position [0, 0]
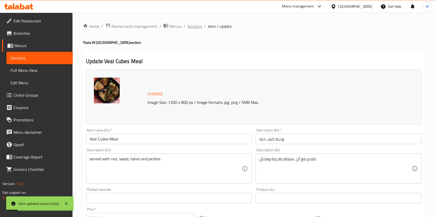
click at [199, 23] on span "Sections" at bounding box center [194, 26] width 15 height 6
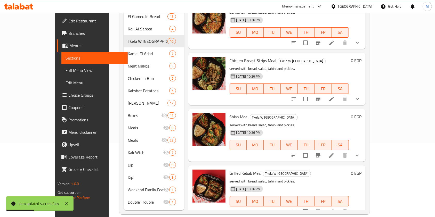
scroll to position [349, 0]
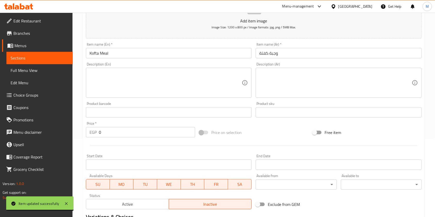
scroll to position [159, 0]
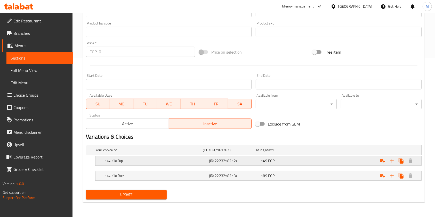
click at [283, 153] on div "149 EGP" at bounding box center [282, 150] width 52 height 5
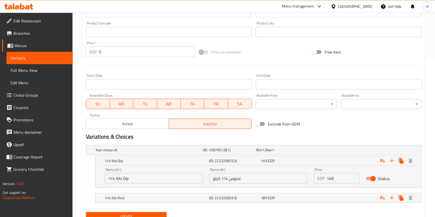
click at [167, 173] on div "Name (En) 1/4 Kilo Dip Name (En)" at bounding box center [154, 176] width 98 height 16
click at [156, 177] on input "1/4 Kilo Dip" at bounding box center [154, 178] width 98 height 10
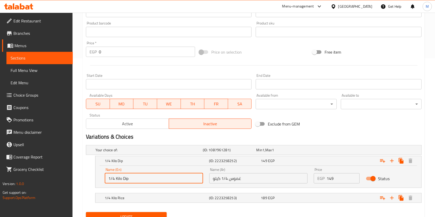
click at [156, 177] on input "1/4 Kilo Dip" at bounding box center [154, 178] width 98 height 10
paste input "250 g With Bread"
type input "250 g With Bread Dip"
click at [248, 177] on input "غموس 1/4 كيلو" at bounding box center [258, 178] width 98 height 10
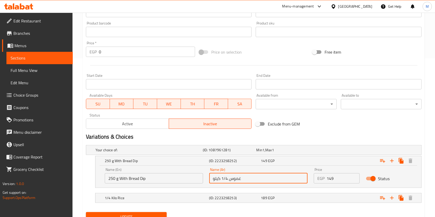
click at [248, 176] on input "غموس 1/4 كيلو" at bounding box center [258, 178] width 98 height 10
click at [248, 175] on input "غموس 1/4 كيلو" at bounding box center [258, 178] width 98 height 10
click at [248, 176] on input "غموس 1/4 كيلو" at bounding box center [258, 178] width 98 height 10
paste input "250 جرام مع عيش غموس"
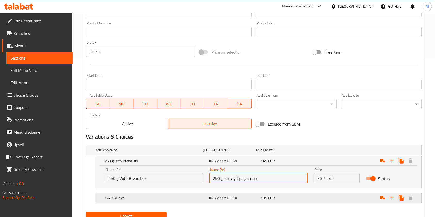
type input "250 جرام مع عيش غموس"
click at [247, 153] on h5 "(ID: 2223258253)" at bounding box center [229, 150] width 52 height 5
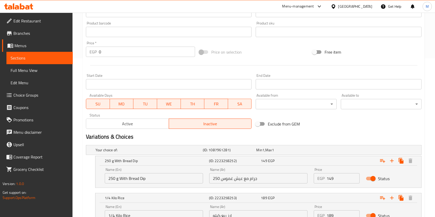
scroll to position [203, 0]
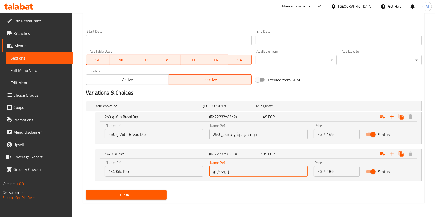
click at [231, 170] on input "ارز ربع كيلو" at bounding box center [258, 171] width 98 height 10
paste input "250 جرام مع عيش و ارز"
type input "250 جرام مع عيش و ارز"
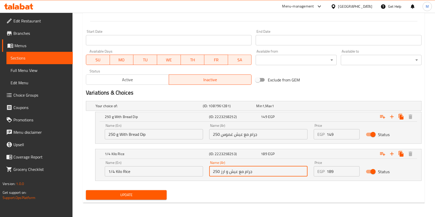
click at [176, 171] on input "1/4 Kilo Rice" at bounding box center [154, 171] width 98 height 10
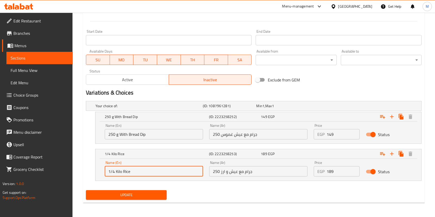
click at [176, 171] on input "1/4 Kilo Rice" at bounding box center [154, 171] width 98 height 10
paste input "250 g Bread and Rice"
type input "250 g Bread and Rice"
click at [163, 199] on button "Update" at bounding box center [126, 195] width 81 height 10
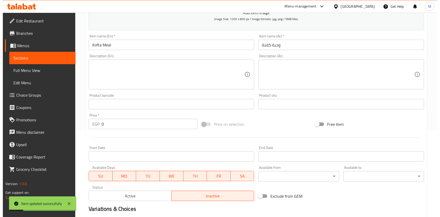
scroll to position [0, 0]
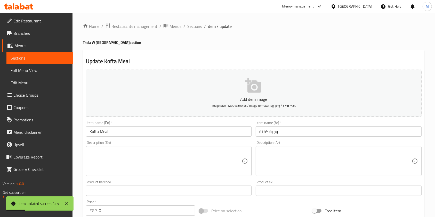
click at [191, 28] on span "Sections" at bounding box center [194, 26] width 15 height 6
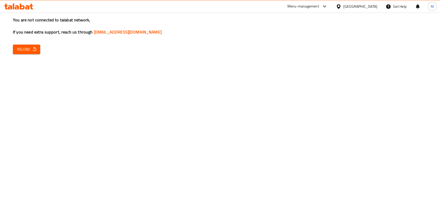
click at [37, 55] on div "You are not connected to talabat network, If you need extra support, reach us t…" at bounding box center [220, 108] width 440 height 217
click at [36, 51] on icon "button" at bounding box center [34, 49] width 3 height 4
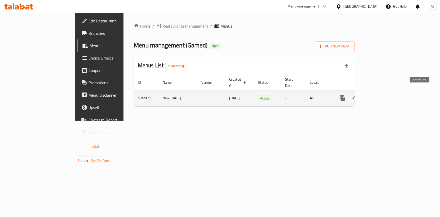
click at [383, 95] on icon "enhanced table" at bounding box center [380, 98] width 6 height 6
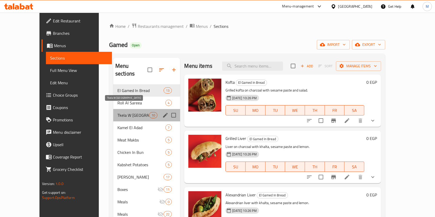
click at [117, 112] on span "Tkela W [GEOGRAPHIC_DATA]" at bounding box center [133, 115] width 32 height 6
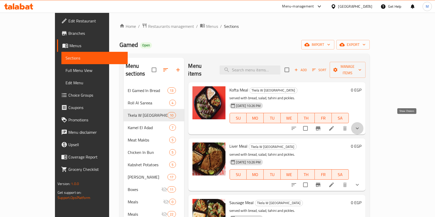
click at [360, 125] on icon "show more" at bounding box center [357, 128] width 6 height 6
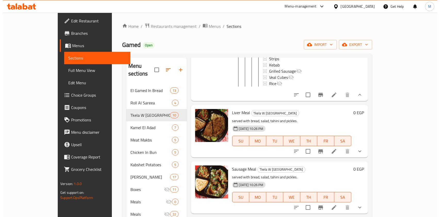
scroll to position [196, 0]
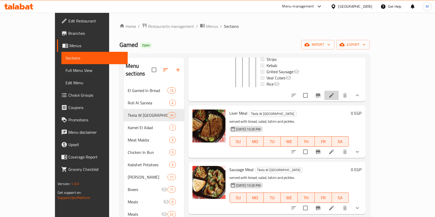
click at [339, 95] on li at bounding box center [331, 95] width 14 height 9
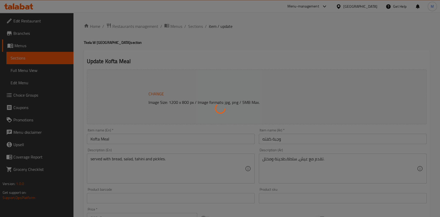
type input "اختيارك من الإضافات:"
type input "0"
type input "اختيارك من الإضافات:"
type input "0"
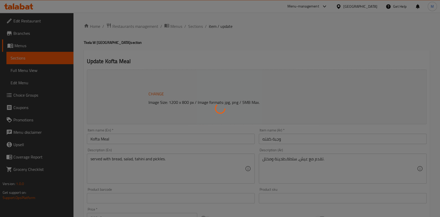
type input "0"
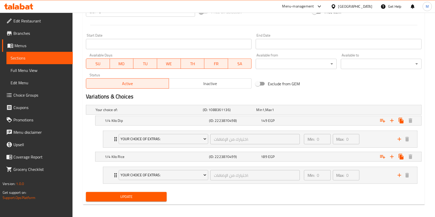
scroll to position [208, 0]
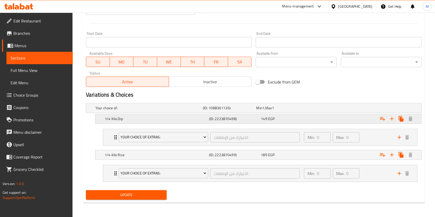
click at [308, 111] on div "149 EGP" at bounding box center [282, 107] width 52 height 5
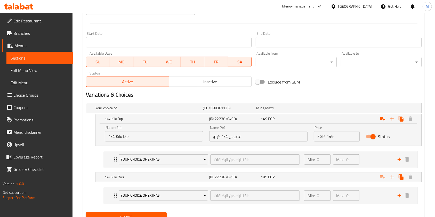
click at [19, 9] on icon at bounding box center [18, 6] width 29 height 6
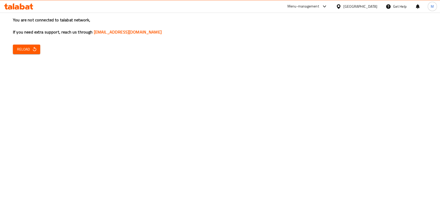
click at [38, 44] on div "You are not connected to talabat network, If you need extra support, reach us t…" at bounding box center [220, 108] width 440 height 217
click at [17, 47] on span "Reload" at bounding box center [26, 49] width 19 height 6
click at [34, 45] on button "Reload" at bounding box center [26, 50] width 27 height 10
click at [42, 46] on div "You are not connected to talabat network, If you need extra support, reach us t…" at bounding box center [220, 108] width 440 height 217
drag, startPoint x: 35, startPoint y: 48, endPoint x: 145, endPoint y: 46, distance: 110.7
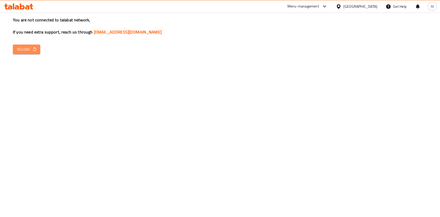
click at [34, 48] on icon "button" at bounding box center [34, 49] width 5 height 5
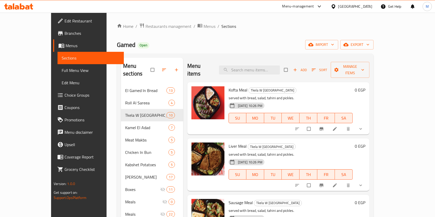
click at [25, 6] on icon at bounding box center [18, 6] width 29 height 6
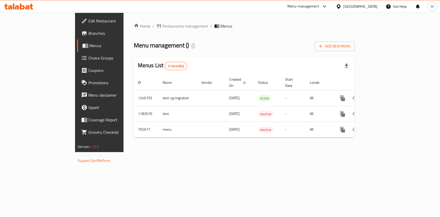
click at [88, 35] on span "Branches" at bounding box center [116, 33] width 56 height 6
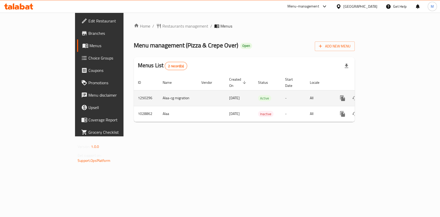
click at [383, 95] on icon "enhanced table" at bounding box center [380, 98] width 6 height 6
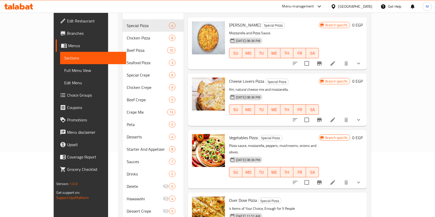
scroll to position [86, 0]
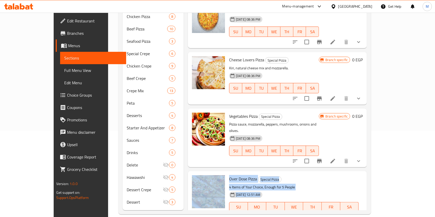
drag, startPoint x: 415, startPoint y: 127, endPoint x: 422, endPoint y: 162, distance: 35.9
click at [371, 162] on div "Menu sections Special Pizza 4 Chicken Pizza 8 Beef Pizza 10 Seafood Pizza 3 Spe…" at bounding box center [244, 90] width 252 height 247
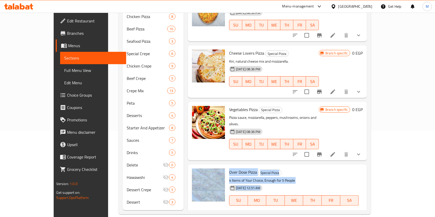
click at [371, 162] on div "Menu sections Special Pizza 4 Chicken Pizza 8 Beef Pizza 10 Seafood Pizza 3 Spe…" at bounding box center [244, 90] width 252 height 247
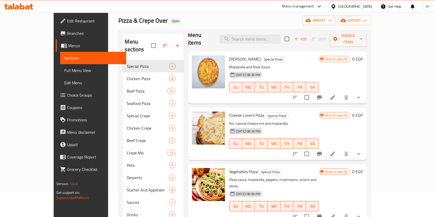
scroll to position [23, 0]
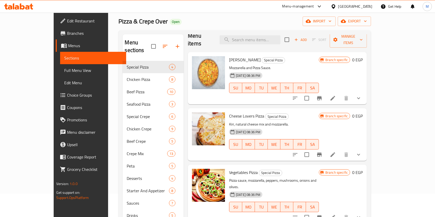
click at [21, 5] on icon at bounding box center [22, 6] width 5 height 6
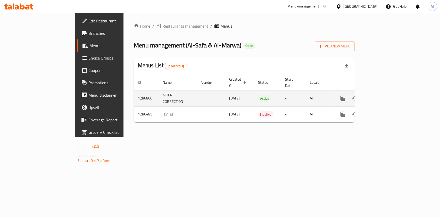
click at [386, 92] on link "enhanced table" at bounding box center [380, 98] width 12 height 12
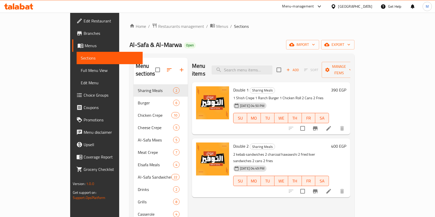
click at [318, 188] on icon "Branch-specific-item" at bounding box center [315, 191] width 6 height 6
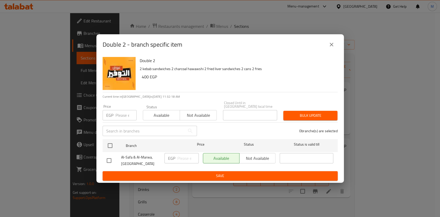
click at [109, 159] on input "checkbox" at bounding box center [109, 160] width 11 height 11
checkbox input "true"
click at [185, 156] on input "number" at bounding box center [187, 158] width 21 height 10
click at [329, 51] on button "close" at bounding box center [331, 44] width 12 height 12
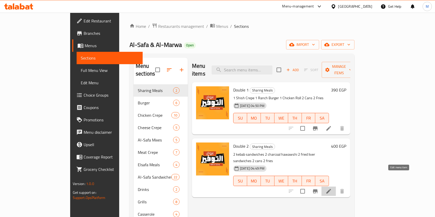
click at [331, 189] on icon at bounding box center [328, 191] width 5 height 5
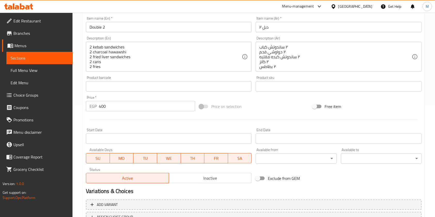
scroll to position [129, 0]
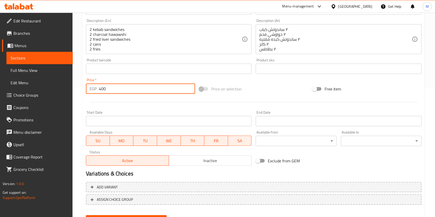
drag, startPoint x: 110, startPoint y: 88, endPoint x: 97, endPoint y: 92, distance: 12.7
click at [97, 92] on div "EGP 400 Price *" at bounding box center [140, 89] width 109 height 10
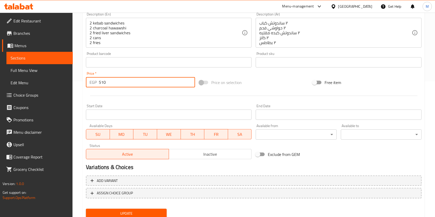
scroll to position [152, 0]
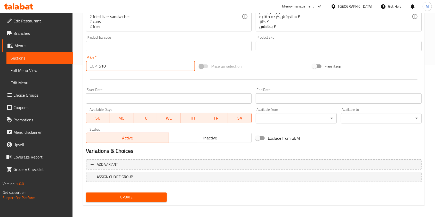
type input "510"
click at [162, 195] on span "Update" at bounding box center [126, 197] width 72 height 6
click at [23, 7] on icon at bounding box center [18, 6] width 29 height 6
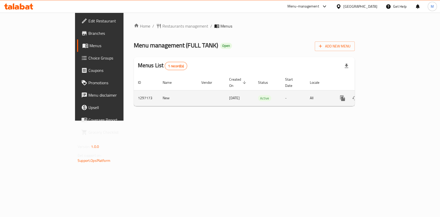
click at [383, 95] on icon "enhanced table" at bounding box center [380, 98] width 6 height 6
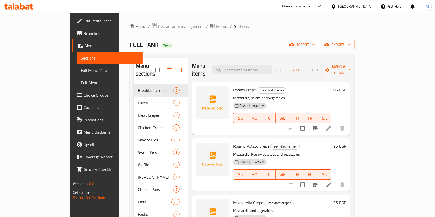
click at [84, 34] on span "Branches" at bounding box center [111, 33] width 55 height 6
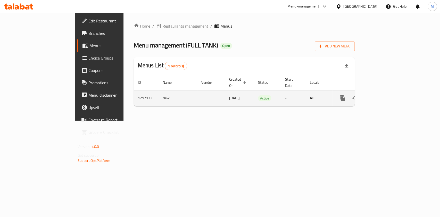
click at [383, 95] on icon "enhanced table" at bounding box center [380, 98] width 6 height 6
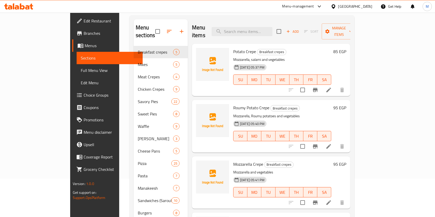
scroll to position [86, 0]
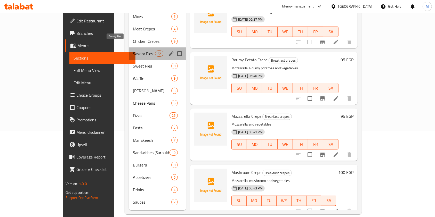
click at [133, 51] on span "Savory Pies" at bounding box center [144, 54] width 22 height 6
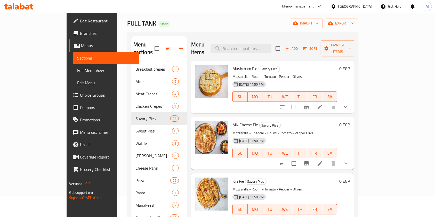
scroll to position [15, 0]
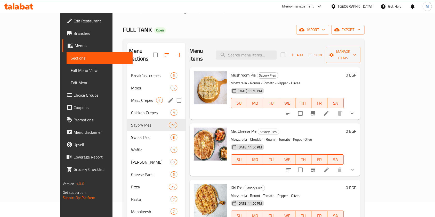
click at [127, 95] on div "Meat Crepes 4" at bounding box center [156, 100] width 58 height 12
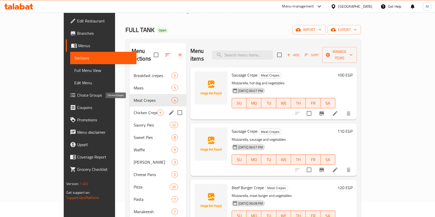
click at [134, 110] on span "Chicken Crepes" at bounding box center [145, 113] width 23 height 6
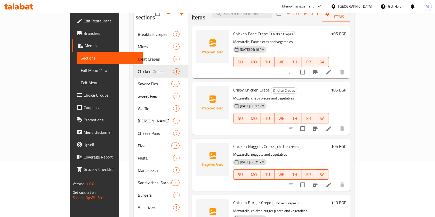
scroll to position [64, 0]
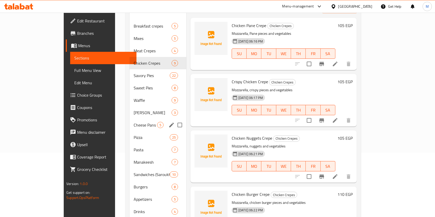
click at [129, 119] on div "Cheese Pans 5" at bounding box center [157, 125] width 57 height 12
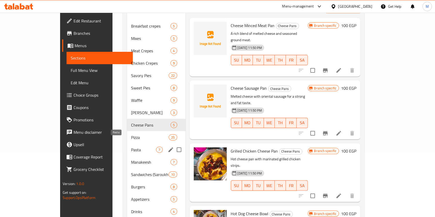
click at [131, 147] on span "Pasta" at bounding box center [143, 150] width 25 height 6
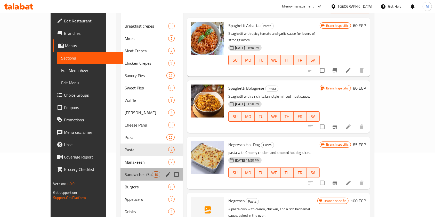
click at [120, 168] on div "Sandwiches (Saroukh) 10" at bounding box center [151, 174] width 62 height 12
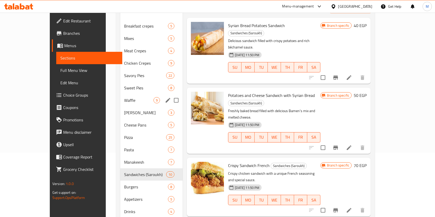
click at [120, 107] on div "Alexandrian Hawawshi 3" at bounding box center [151, 113] width 63 height 12
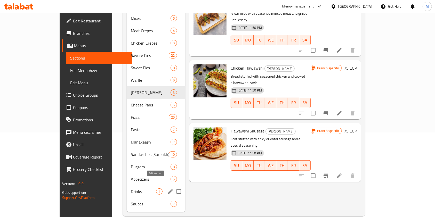
scroll to position [86, 0]
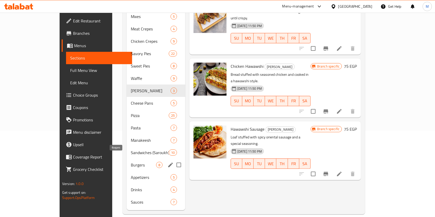
click at [131, 162] on span "Burgers" at bounding box center [143, 165] width 25 height 6
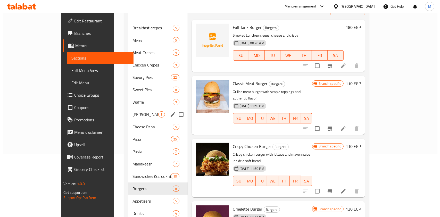
scroll to position [52, 0]
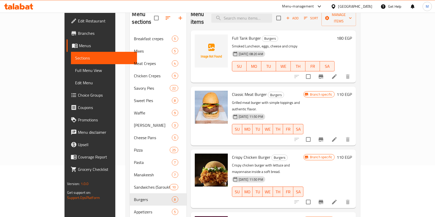
click at [165, 15] on icon "button" at bounding box center [168, 18] width 6 height 6
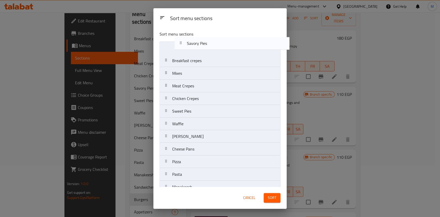
drag, startPoint x: 198, startPoint y: 101, endPoint x: 214, endPoint y: 44, distance: 58.3
click at [214, 44] on nav "Breakfast crepes Mixes Meat Crepes Chicken Crepes Savory Pies Sweet Pies Waffle…" at bounding box center [220, 149] width 121 height 215
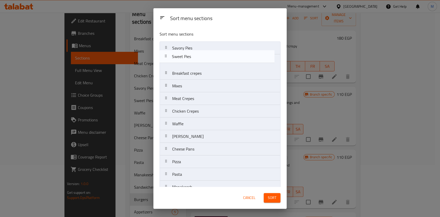
drag, startPoint x: 190, startPoint y: 116, endPoint x: 190, endPoint y: 58, distance: 57.5
click at [190, 58] on nav "Savory Pies Breakfast crepes Mixes Meat Crepes Chicken Crepes Sweet Pies Waffle…" at bounding box center [220, 149] width 121 height 215
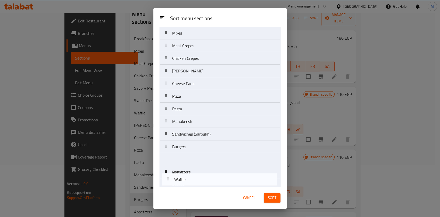
scroll to position [71, 0]
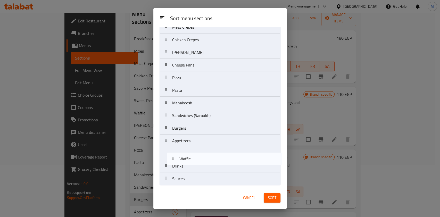
drag, startPoint x: 191, startPoint y: 125, endPoint x: 196, endPoint y: 151, distance: 26.8
click at [199, 160] on nav "Savory Pies Sweet Pies Breakfast crepes Mixes Meat Crepes Chicken Crepes Waffle…" at bounding box center [220, 77] width 121 height 215
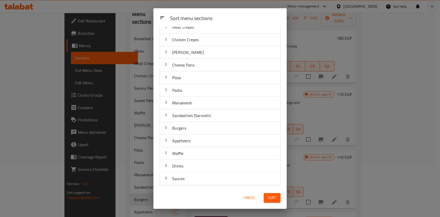
drag, startPoint x: 196, startPoint y: 151, endPoint x: 195, endPoint y: 139, distance: 11.9
click at [195, 139] on nav "Savory Pies Sweet Pies Breakfast crepes Mixes Meat Crepes Chicken Crepes Alexan…" at bounding box center [220, 77] width 121 height 215
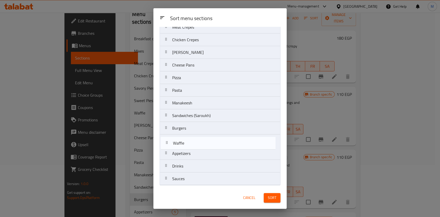
drag, startPoint x: 189, startPoint y: 155, endPoint x: 190, endPoint y: 144, distance: 11.7
click at [190, 144] on nav "Savory Pies Sweet Pies Breakfast crepes Mixes Meat Crepes Chicken Crepes Alexan…" at bounding box center [220, 77] width 121 height 215
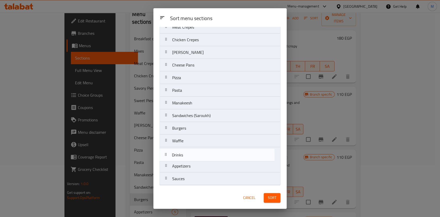
drag, startPoint x: 186, startPoint y: 169, endPoint x: 187, endPoint y: 154, distance: 15.0
click at [187, 154] on nav "Savory Pies Sweet Pies Breakfast crepes Mixes Meat Crepes Chicken Crepes Alexan…" at bounding box center [220, 77] width 121 height 215
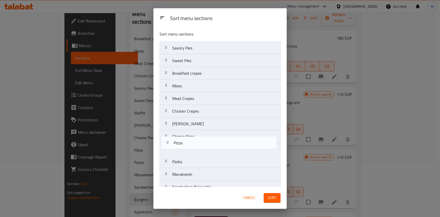
scroll to position [0, 0]
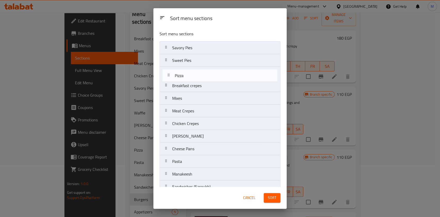
drag, startPoint x: 196, startPoint y: 151, endPoint x: 199, endPoint y: 76, distance: 75.1
click at [199, 76] on nav "Savory Pies Sweet Pies Breakfast crepes Mixes Meat Crepes Chicken Crepes Alexan…" at bounding box center [220, 148] width 121 height 215
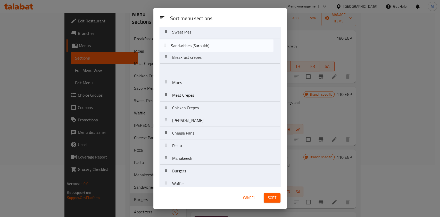
scroll to position [0, 0]
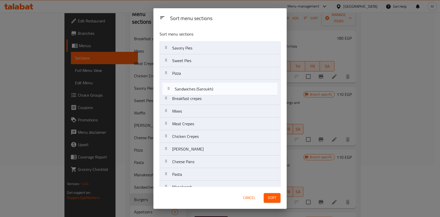
drag, startPoint x: 217, startPoint y: 123, endPoint x: 219, endPoint y: 91, distance: 32.9
click at [219, 91] on nav "Savory Pies Sweet Pies Pizza Breakfast crepes Mixes Meat Crepes Chicken Crepes …" at bounding box center [220, 149] width 121 height 215
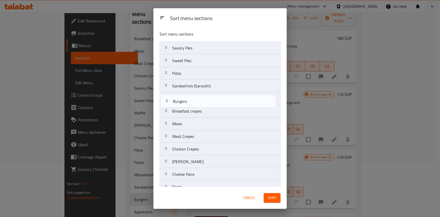
drag, startPoint x: 189, startPoint y: 131, endPoint x: 190, endPoint y: 103, distance: 28.7
click at [190, 103] on nav "Savory Pies Sweet Pies Pizza Sandwiches (Saroukh) Breakfast crepes Mixes Meat C…" at bounding box center [220, 149] width 121 height 215
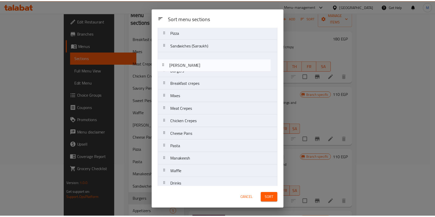
scroll to position [39, 0]
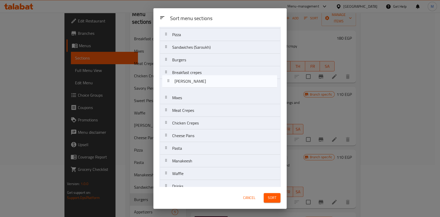
drag, startPoint x: 206, startPoint y: 121, endPoint x: 209, endPoint y: 82, distance: 39.3
click at [209, 82] on nav "Savory Pies Sweet Pies Pizza Sandwiches (Saroukh) Burgers Breakfast crepes Mixe…" at bounding box center [220, 110] width 121 height 215
drag, startPoint x: 207, startPoint y: 84, endPoint x: 205, endPoint y: 75, distance: 10.1
click at [205, 75] on nav "Savory Pies Sweet Pies Pizza Sandwiches (Saroukh) Burgers Breakfast crepes Alex…" at bounding box center [220, 110] width 121 height 215
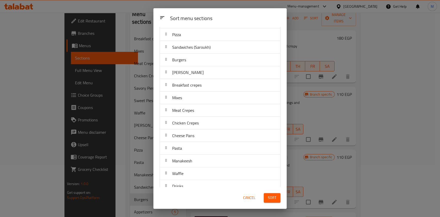
click at [275, 203] on div "Sort" at bounding box center [272, 198] width 23 height 16
click at [272, 197] on span "Sort" at bounding box center [272, 198] width 9 height 6
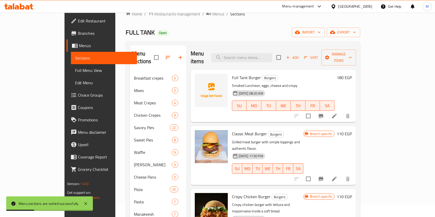
scroll to position [10, 0]
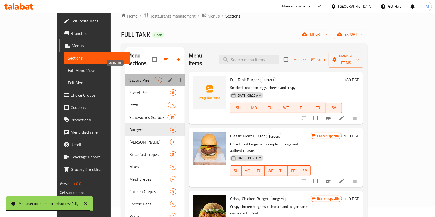
click at [129, 77] on span "Savory Pies" at bounding box center [141, 80] width 24 height 6
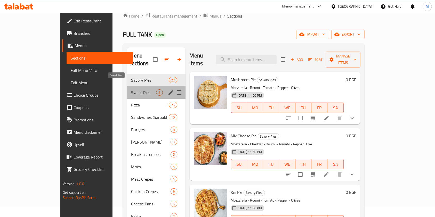
click at [131, 89] on span "Sweet Pies" at bounding box center [143, 92] width 25 height 6
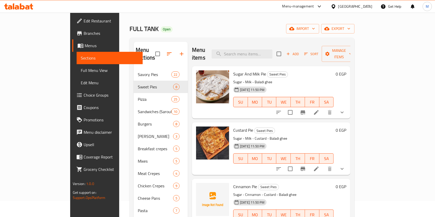
scroll to position [17, 0]
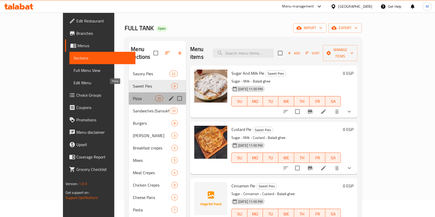
click at [133, 95] on span "Pizza" at bounding box center [144, 98] width 22 height 6
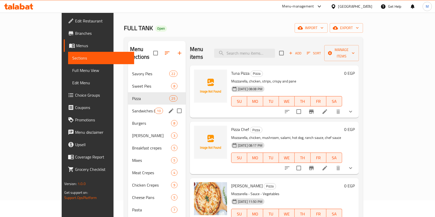
click at [128, 108] on div "Sandwiches (Saroukh) 10" at bounding box center [157, 111] width 58 height 12
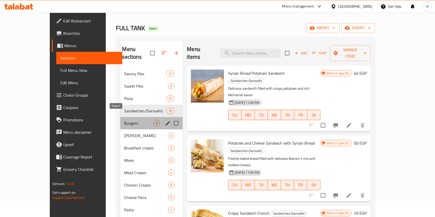
click at [124, 120] on span "Burgers" at bounding box center [138, 123] width 29 height 6
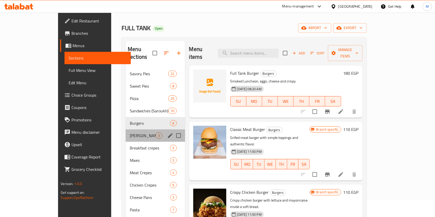
click at [126, 129] on div "Alexandrian Hawawshi 3" at bounding box center [155, 135] width 59 height 12
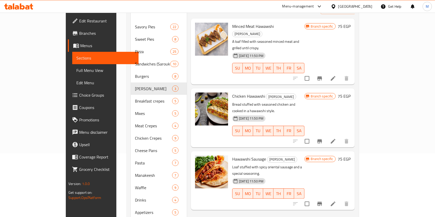
scroll to position [66, 0]
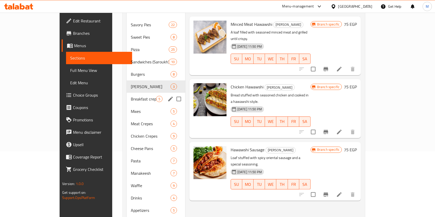
click at [131, 96] on span "Breakfast crepes" at bounding box center [143, 99] width 25 height 6
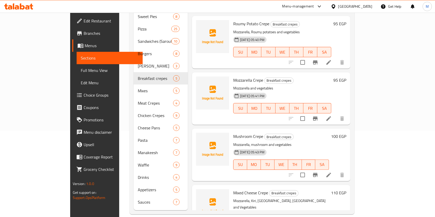
scroll to position [63, 0]
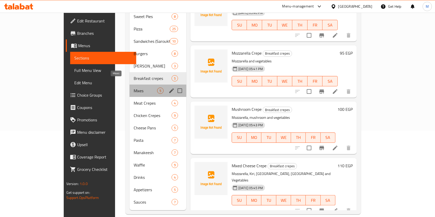
click at [134, 88] on span "Mixes" at bounding box center [145, 91] width 23 height 6
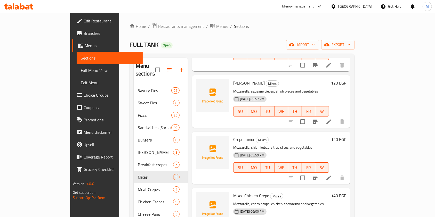
scroll to position [6, 0]
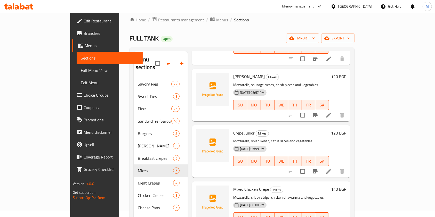
drag, startPoint x: 414, startPoint y: 128, endPoint x: 414, endPoint y: 125, distance: 2.9
click at [350, 125] on div "Crepe Junior Mixes Mozzarella, shish kebab, citrus slices and vegetables [DATE]…" at bounding box center [271, 151] width 158 height 52
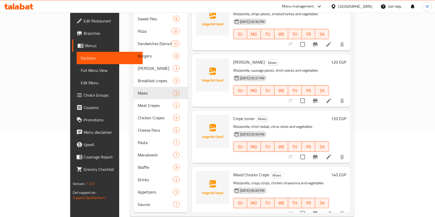
scroll to position [86, 0]
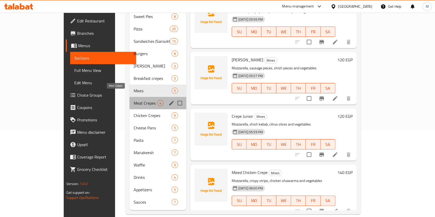
click at [134, 100] on span "Meat Crepes" at bounding box center [145, 103] width 23 height 6
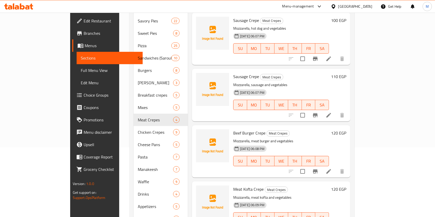
scroll to position [86, 0]
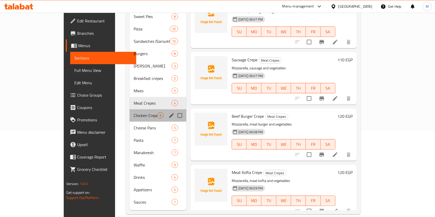
click at [129, 109] on div "Chicken Crepes 9" at bounding box center [157, 115] width 57 height 12
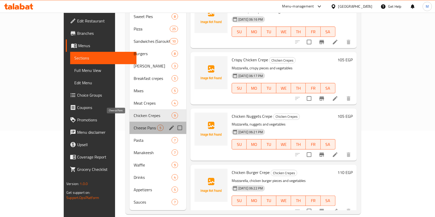
click at [134, 125] on span "Cheese Pans" at bounding box center [145, 128] width 23 height 6
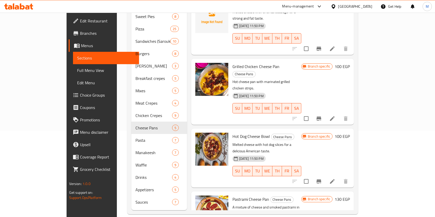
scroll to position [63, 0]
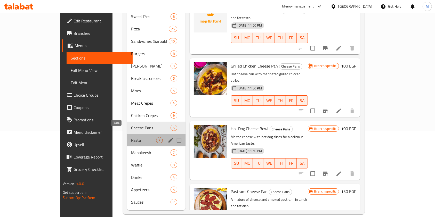
click at [131, 137] on span "Pasta" at bounding box center [143, 140] width 25 height 6
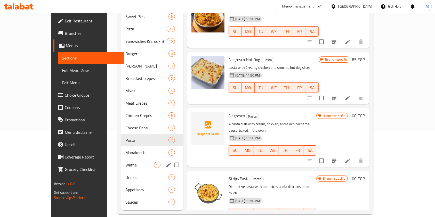
click at [121, 159] on div "Waffle 9" at bounding box center [152, 165] width 62 height 12
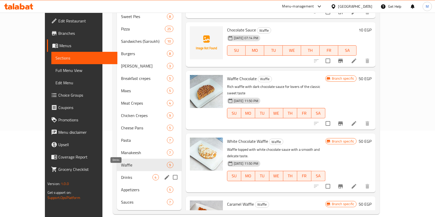
click at [121, 174] on span "Drinks" at bounding box center [136, 177] width 31 height 6
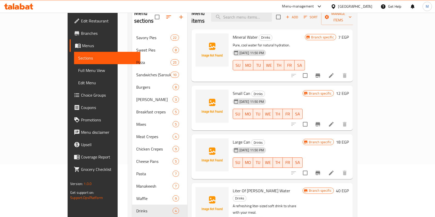
scroll to position [86, 0]
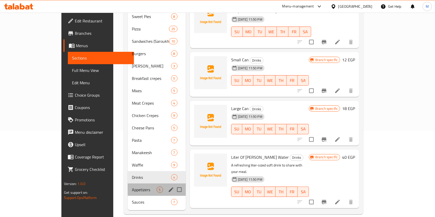
click at [128, 184] on div "Appetizers 5" at bounding box center [157, 190] width 58 height 12
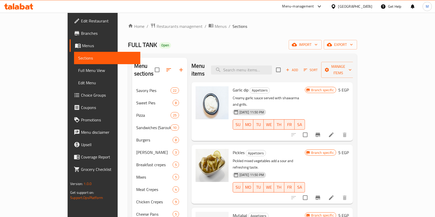
drag, startPoint x: 414, startPoint y: 108, endPoint x: 425, endPoint y: 104, distance: 11.5
click at [353, 111] on div "Garlic dip Appetizers Creamy garlic sauce served with shawarma and grills. [DAT…" at bounding box center [271, 111] width 161 height 59
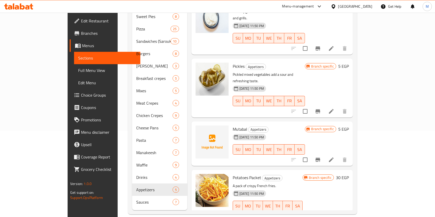
scroll to position [55, 0]
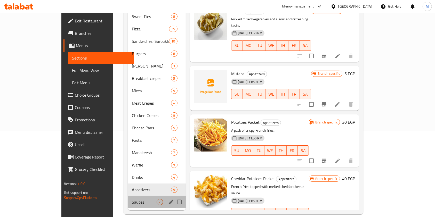
click at [128, 196] on div "Sauces 7" at bounding box center [157, 202] width 58 height 12
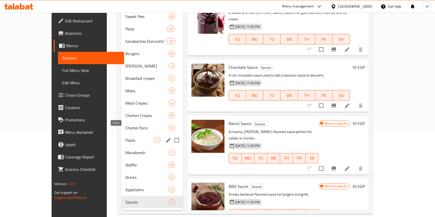
click at [125, 137] on span "Pasta" at bounding box center [139, 140] width 29 height 6
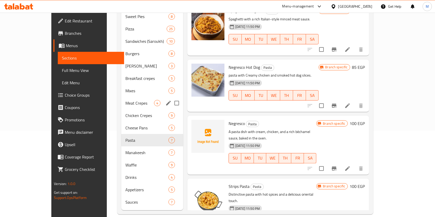
click at [121, 99] on div "Meat Crepes 4" at bounding box center [152, 103] width 62 height 12
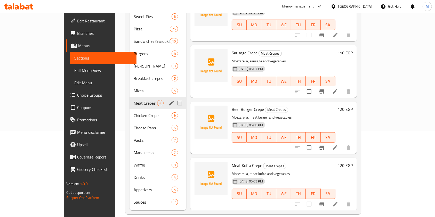
scroll to position [7, 0]
click at [134, 112] on span "Chicken Crepes" at bounding box center [145, 115] width 23 height 6
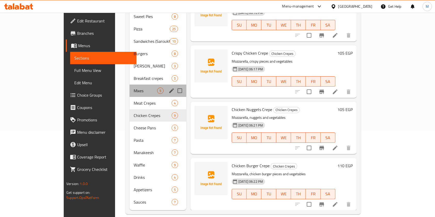
click at [129, 85] on div "Mixes 5" at bounding box center [157, 91] width 57 height 12
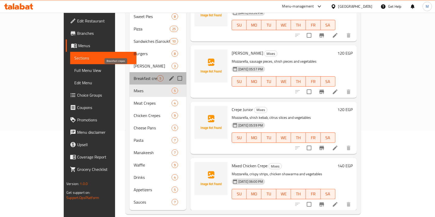
click at [134, 75] on span "Breakfast crepes" at bounding box center [145, 78] width 23 height 6
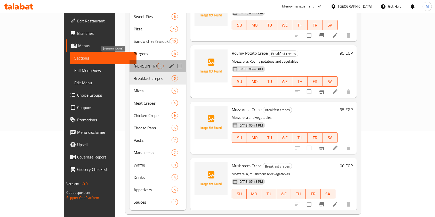
click at [134, 63] on span "[PERSON_NAME]" at bounding box center [145, 66] width 23 height 6
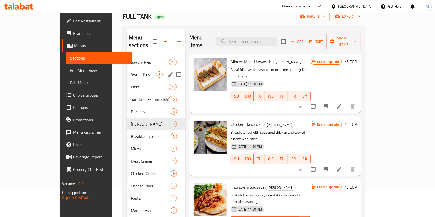
scroll to position [34, 0]
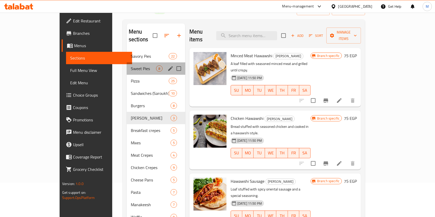
click at [127, 62] on div "Sweet Pies 8" at bounding box center [156, 68] width 59 height 12
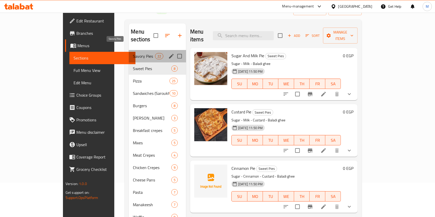
click at [133, 53] on span "Savory Pies" at bounding box center [144, 56] width 22 height 6
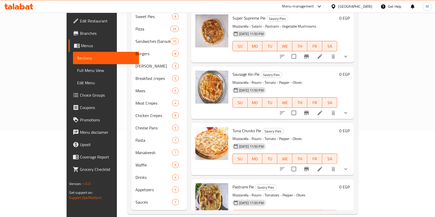
scroll to position [753, 0]
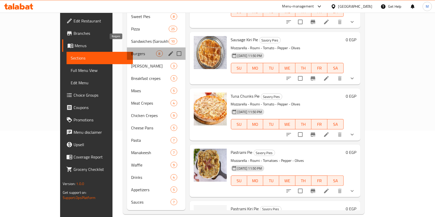
click at [131, 51] on span "Burgers" at bounding box center [143, 54] width 25 height 6
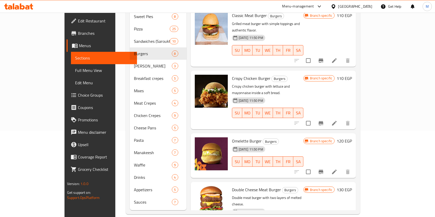
scroll to position [26, 0]
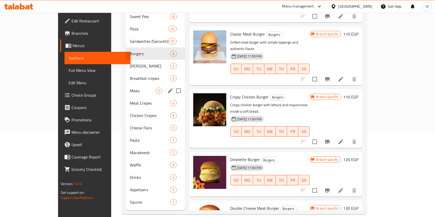
click at [130, 88] on span "Mixes" at bounding box center [143, 91] width 26 height 6
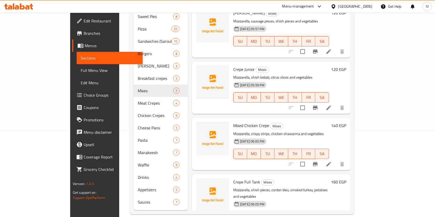
scroll to position [63, 0]
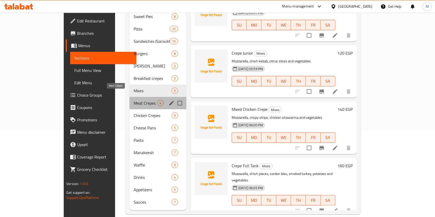
click at [135, 100] on span "Meat Crepes" at bounding box center [145, 103] width 23 height 6
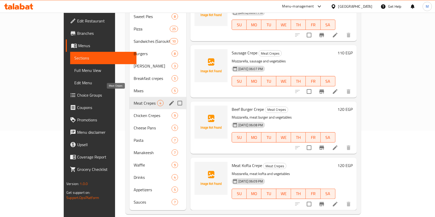
scroll to position [7, 0]
click at [129, 113] on div "Chicken Crepes 9" at bounding box center [157, 115] width 57 height 12
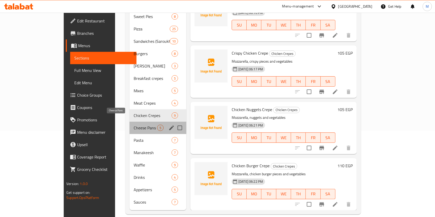
click at [134, 125] on span "Cheese Pans" at bounding box center [145, 128] width 23 height 6
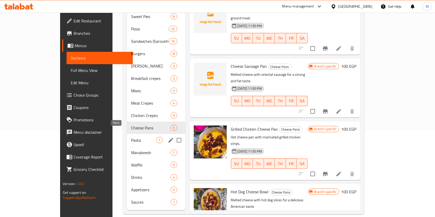
click at [131, 137] on span "Pasta" at bounding box center [143, 140] width 25 height 6
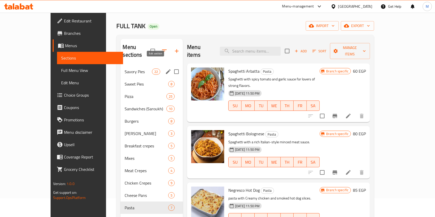
scroll to position [18, 0]
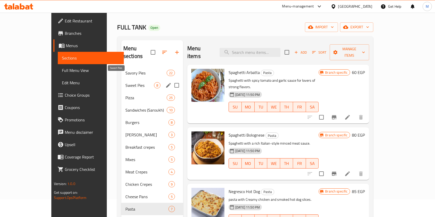
click at [125, 82] on span "Sweet Pies" at bounding box center [139, 85] width 29 height 6
